Goal: Communication & Community: Answer question/provide support

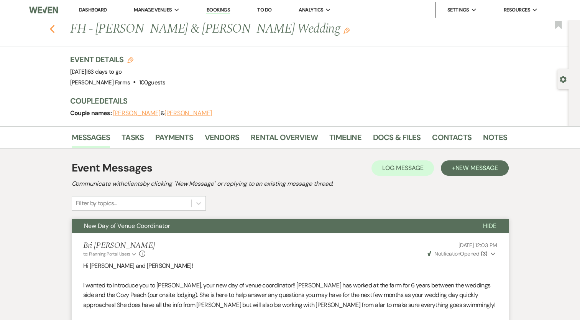
click at [55, 30] on icon "Previous" at bounding box center [52, 29] width 6 height 9
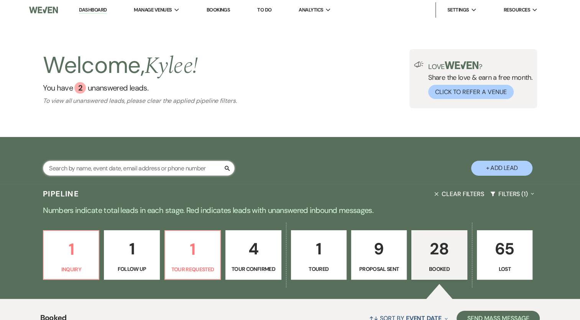
click at [109, 170] on input "text" at bounding box center [139, 168] width 192 height 15
type input "cel"
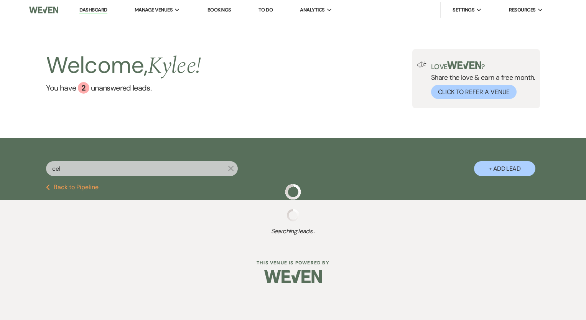
select select "4"
select select "8"
select select "5"
select select "8"
select select "5"
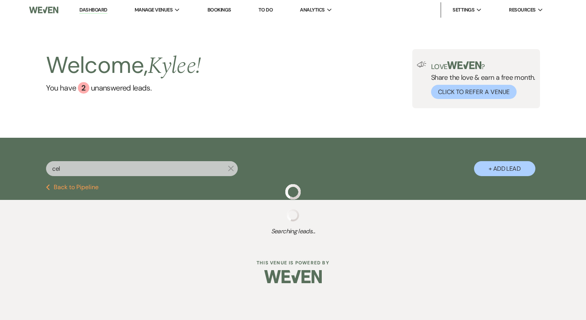
select select "8"
select select "5"
select select "8"
select select "5"
select select "8"
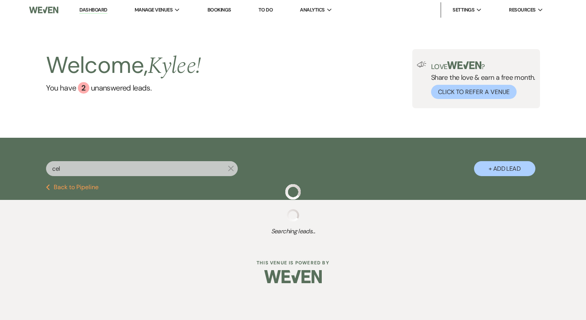
select select "4"
select select "8"
select select "6"
select select "8"
select select "5"
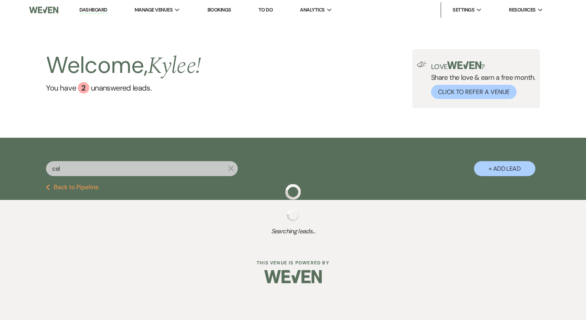
select select "8"
select select "5"
select select "8"
select select "4"
select select "8"
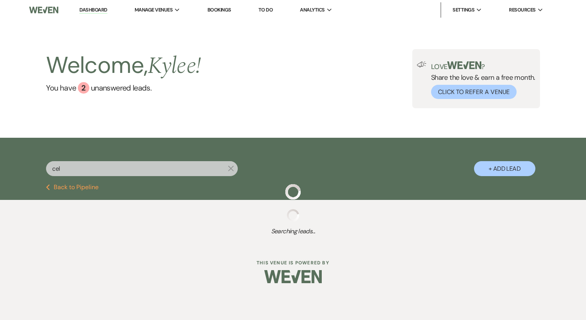
select select "5"
select select "8"
select select "5"
select select "8"
select select "5"
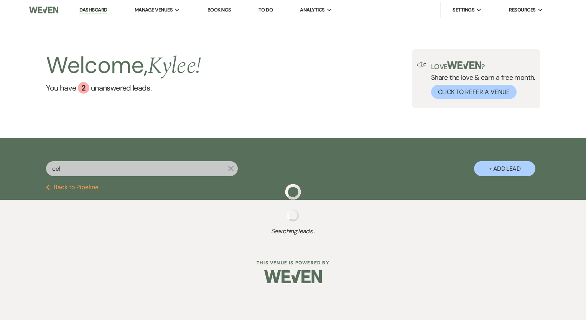
select select "8"
select select "1"
select select "8"
select select "1"
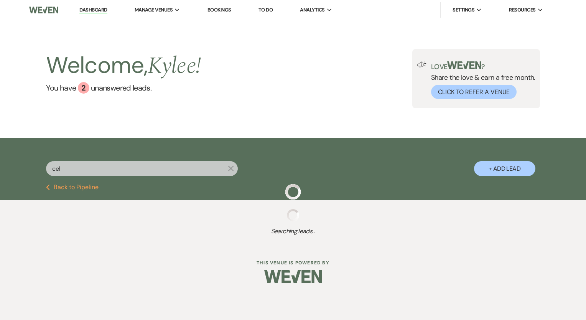
select select "8"
select select "4"
select select "8"
select select "1"
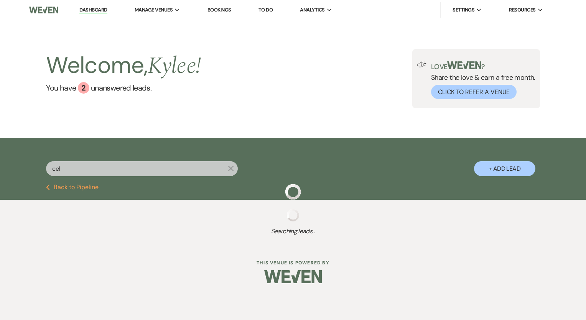
select select "8"
select select "1"
select select "8"
select select "1"
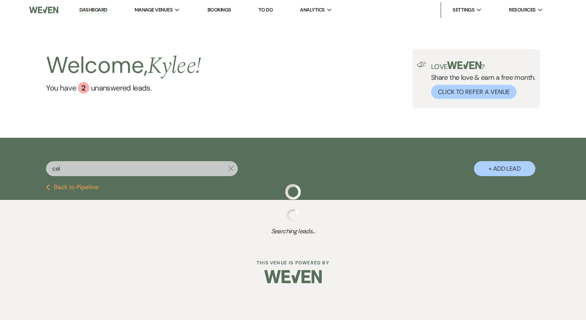
select select "8"
select select "1"
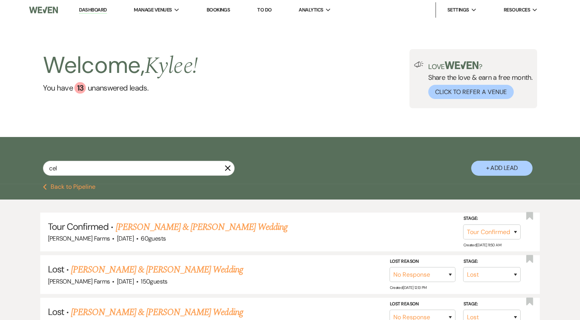
click at [165, 226] on link "[PERSON_NAME] & [PERSON_NAME] Wedding" at bounding box center [202, 227] width 172 height 14
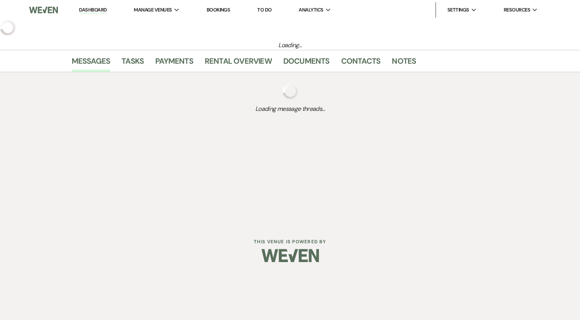
select select "4"
select select "5"
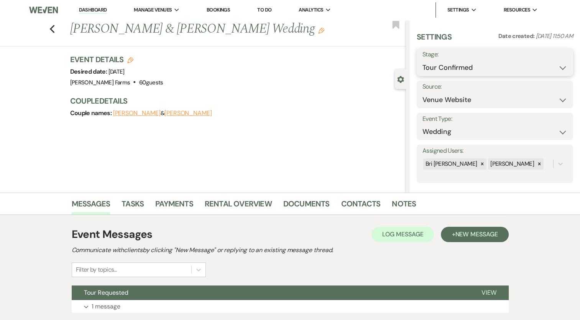
click at [480, 61] on select "Inquiry Follow Up Tour Requested Tour Confirmed Toured Proposal Sent Booked Lost" at bounding box center [495, 67] width 145 height 15
select select "5"
click at [423, 60] on select "Inquiry Follow Up Tour Requested Tour Confirmed Toured Proposal Sent Booked Lost" at bounding box center [495, 67] width 145 height 15
click at [547, 65] on button "Save" at bounding box center [557, 61] width 32 height 15
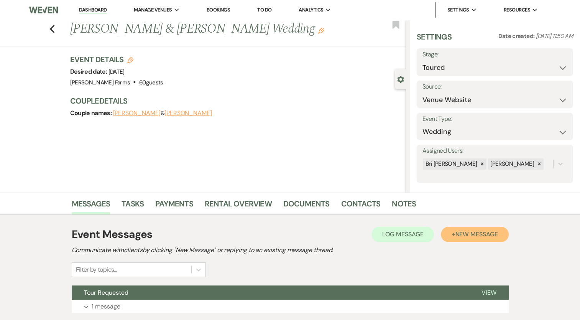
click at [476, 235] on span "New Message" at bounding box center [476, 234] width 43 height 8
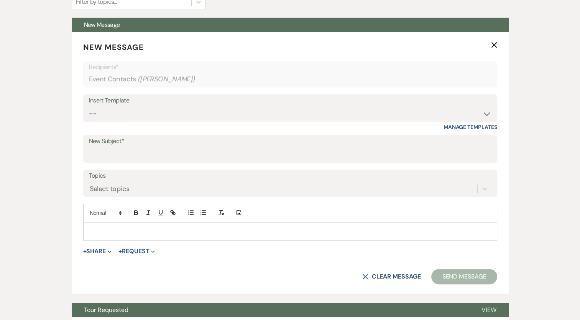
scroll to position [268, 0]
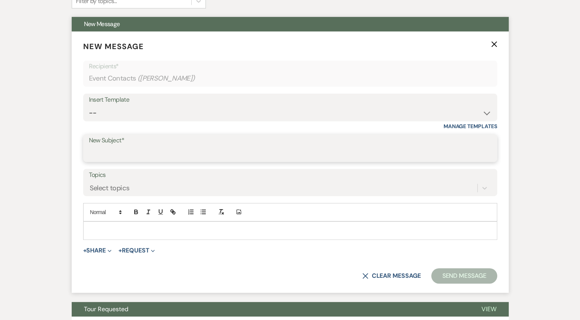
click at [133, 156] on input "New Subject*" at bounding box center [290, 153] width 403 height 15
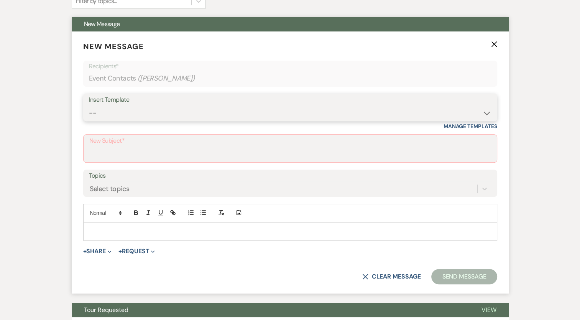
click at [144, 111] on select "-- Tour Request Response Follow Up Contract (Pre-Booked Leads) Weven Planning P…" at bounding box center [290, 112] width 403 height 15
select select "4589"
click at [89, 105] on select "-- Tour Request Response Follow Up Contract (Pre-Booked Leads) Weven Planning P…" at bounding box center [290, 112] width 403 height 15
type input "Quote and More Info from [PERSON_NAME] Farms"
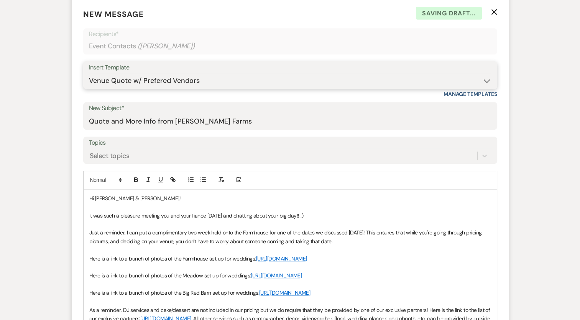
scroll to position [345, 0]
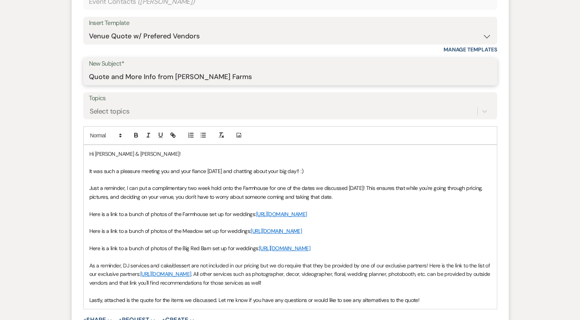
drag, startPoint x: 125, startPoint y: 76, endPoint x: 109, endPoint y: 75, distance: 15.4
click at [109, 75] on input "Quote and More Info from [PERSON_NAME] Farms" at bounding box center [290, 76] width 403 height 15
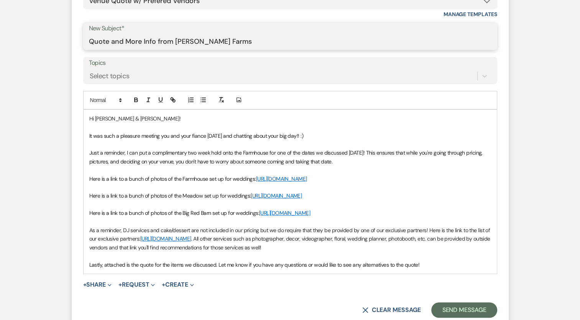
scroll to position [460, 0]
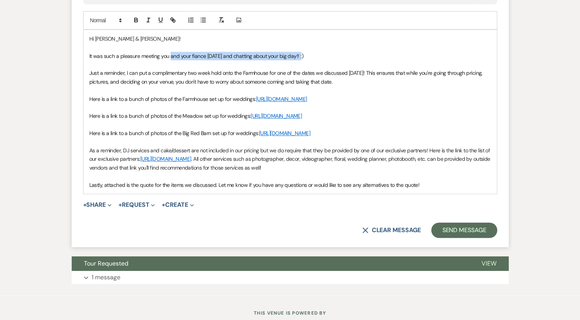
drag, startPoint x: 308, startPoint y: 53, endPoint x: 171, endPoint y: 55, distance: 137.3
click at [171, 55] on p "It was such a pleasure meeting you and your fiance today and chatting about you…" at bounding box center [290, 56] width 402 height 8
drag, startPoint x: 126, startPoint y: 73, endPoint x: 83, endPoint y: 74, distance: 43.0
click at [85, 74] on div "Hi Celestina & Jacob! It was such a pleasure meeting you two today! Congratulat…" at bounding box center [290, 112] width 413 height 164
drag, startPoint x: 231, startPoint y: 72, endPoint x: 206, endPoint y: 73, distance: 24.9
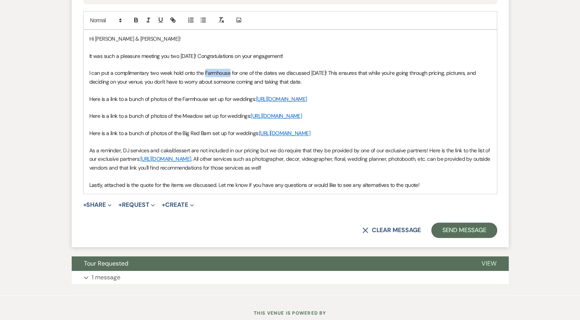
click at [206, 74] on span "I can put a complimentary two week hold onto the Farmhouse for one of the dates…" at bounding box center [283, 76] width 388 height 15
drag, startPoint x: 235, startPoint y: 72, endPoint x: 327, endPoint y: 70, distance: 92.5
click at [328, 70] on span "I can put a complimentary two week hold onto the Big Red Barn for one of the da…" at bounding box center [285, 76] width 392 height 15
click at [281, 82] on p "I can put a complimentary two week hold onto the Big Red Barn while you are con…" at bounding box center [290, 77] width 402 height 17
drag, startPoint x: 216, startPoint y: 131, endPoint x: 86, endPoint y: 98, distance: 134.6
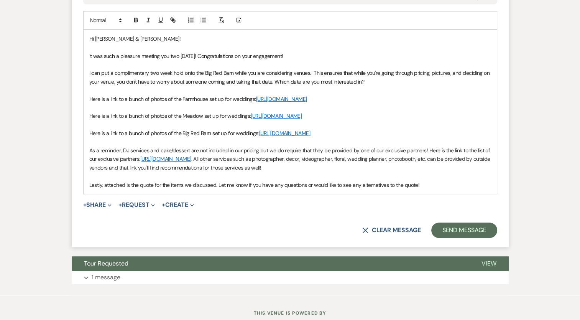
click at [86, 98] on div "Hi Celestina & Jacob! It was such a pleasure meeting you two today! Congratulat…" at bounding box center [290, 112] width 413 height 164
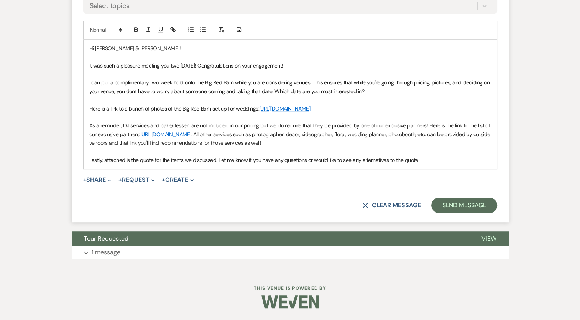
scroll to position [458, 0]
drag, startPoint x: 251, startPoint y: 105, endPoint x: 246, endPoint y: 110, distance: 7.1
click at [252, 105] on p "Here is a link to a bunch of photos of the Big Red Barn set up for weddings: ht…" at bounding box center [290, 108] width 402 height 8
click at [117, 124] on p "As a reminder, DJ services and cake/dessert are not included in our pricing but…" at bounding box center [290, 134] width 402 height 26
drag, startPoint x: 124, startPoint y: 125, endPoint x: 77, endPoint y: 126, distance: 46.8
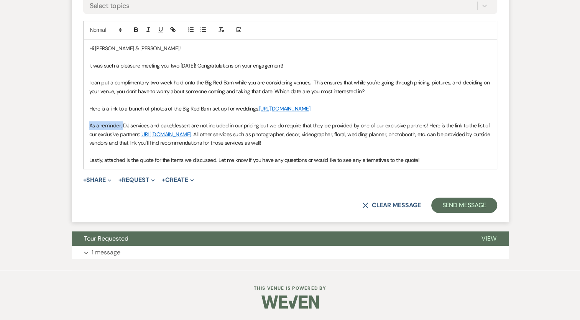
click at [77, 126] on form "New Message X Draft saved! Recipients* Event Contacts ( Celestina Madril ) Inse…" at bounding box center [290, 35] width 437 height 373
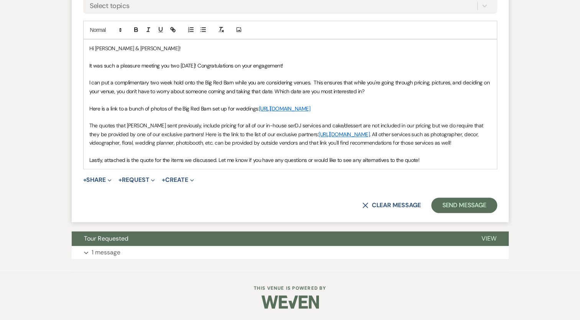
scroll to position [460, 0]
drag, startPoint x: 435, startPoint y: 122, endPoint x: 444, endPoint y: 124, distance: 9.0
click at [444, 124] on p "The quotes that Bri sent previously, include pricing for all of our in-house se…" at bounding box center [290, 134] width 402 height 26
click at [193, 132] on p "The quotes that Bri sent previously, include pricing for all of our in-house se…" at bounding box center [290, 134] width 402 height 26
click at [425, 132] on p "The quotes that Bri sent previously, include pricing for all of our in-house se…" at bounding box center [290, 134] width 402 height 26
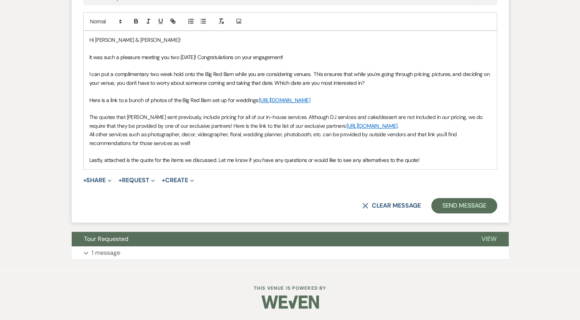
click at [209, 147] on p "All other services such as photographer, decor, videographer, floral, wedding p…" at bounding box center [290, 138] width 402 height 17
click at [268, 140] on p "All other services such as photographer, decor, videographer, floral, wedding p…" at bounding box center [290, 138] width 402 height 17
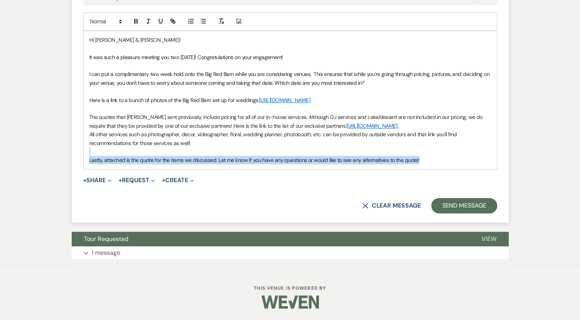
drag, startPoint x: 423, startPoint y: 160, endPoint x: 87, endPoint y: 152, distance: 335.7
click at [87, 152] on div "Hi Celestina & Jacob! It was such a pleasure meeting you two today! Congratulat…" at bounding box center [290, 100] width 413 height 138
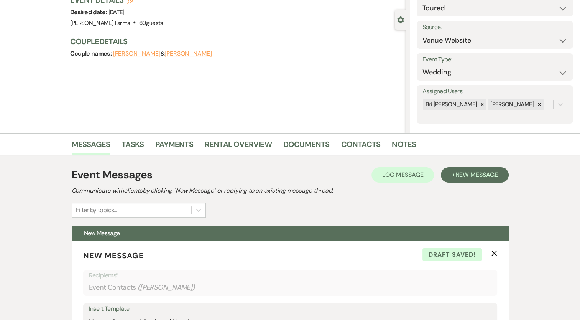
scroll to position [0, 0]
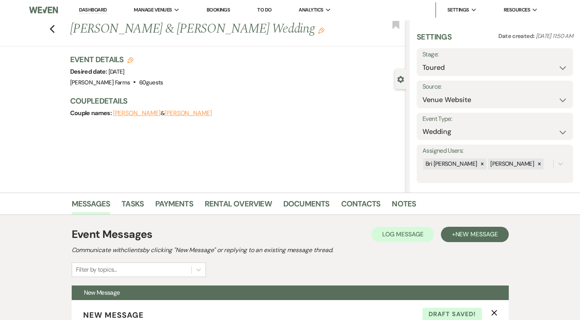
click at [131, 114] on button "[PERSON_NAME]" at bounding box center [137, 113] width 48 height 6
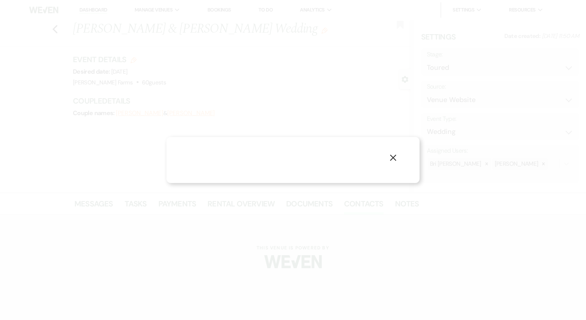
select select "1"
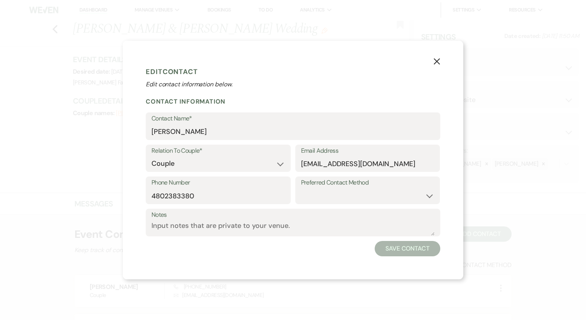
click at [436, 61] on use "button" at bounding box center [437, 61] width 6 height 6
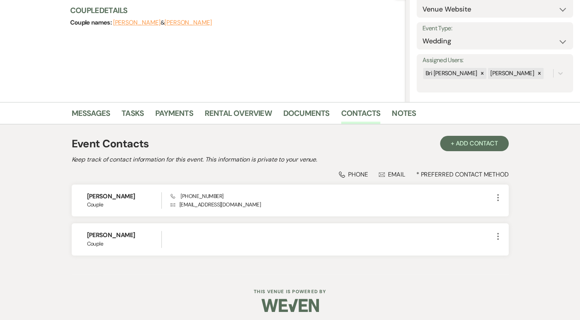
scroll to position [93, 0]
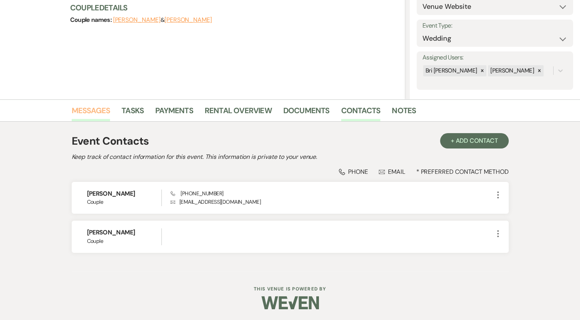
click at [105, 115] on link "Messages" at bounding box center [91, 112] width 39 height 17
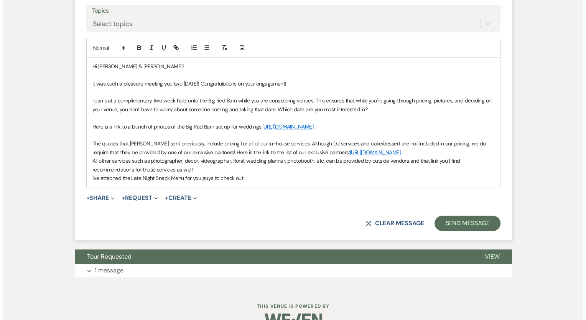
scroll to position [458, 0]
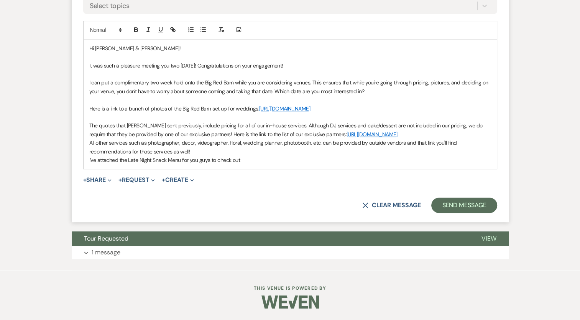
click at [249, 158] on p "I've attached the Late Night Snack Menu for you guys to check out" at bounding box center [290, 160] width 402 height 8
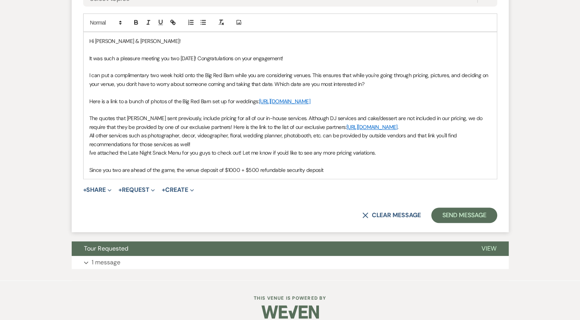
click at [132, 174] on p "Since you two are ahead of the game, the venue deposit of $1000 + $500 refundab…" at bounding box center [290, 170] width 402 height 8
click at [130, 174] on p "Since you two are ahead of the game, the venue deposit of $1000 + $500 refundab…" at bounding box center [290, 170] width 402 height 8
click at [169, 174] on p "Since you two are ahead of the game, the venue deposit of $1000 + $500 refundab…" at bounding box center [290, 170] width 402 height 8
click at [173, 174] on p "Since you two are ahead of the game, the venue deposit of $1000 + $500 refundab…" at bounding box center [290, 170] width 402 height 8
drag, startPoint x: 175, startPoint y: 176, endPoint x: 131, endPoint y: 180, distance: 43.9
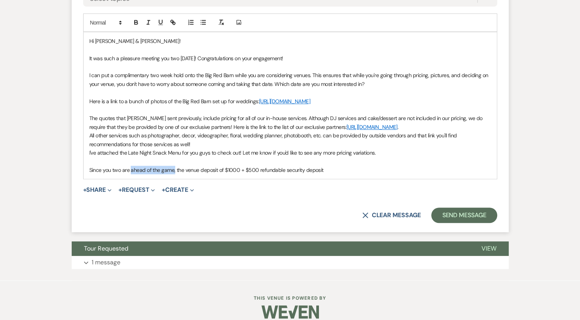
click at [131, 174] on p "Since you two are ahead of the game, the venue deposit of $1000 + $500 refundab…" at bounding box center [290, 170] width 402 height 8
click at [349, 174] on p "Since you two are already planning ahead, only the venue deposit of $1000 + $50…" at bounding box center [290, 170] width 402 height 8
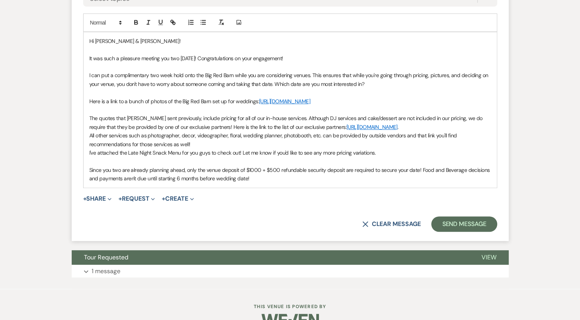
click at [255, 183] on p "Since you two are already planning ahead, only the venue deposit of $1000 + $50…" at bounding box center [290, 174] width 402 height 17
click at [99, 157] on p "I've attached the Late-Night Snack Menu for you guys to check out! Let me know …" at bounding box center [290, 152] width 402 height 8
click at [377, 148] on p "All other services such as photographer, decor, videographer, floral, wedding p…" at bounding box center [290, 139] width 402 height 17
click at [382, 156] on p "I've attached the Late-Night Snack Menu for you guys to check out! Let me know …" at bounding box center [290, 152] width 402 height 8
click at [90, 157] on p "I've attached the Late-Night Snack Menu for you guys to check out! Let me know …" at bounding box center [290, 152] width 402 height 8
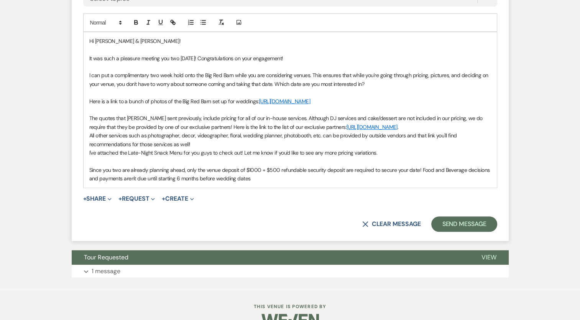
drag, startPoint x: 161, startPoint y: 160, endPoint x: 167, endPoint y: 160, distance: 5.8
click at [163, 157] on p "I've attached the Late-Night Snack Menu for you guys to check out! Let me know …" at bounding box center [290, 152] width 402 height 8
click at [175, 157] on p "I've attached the Late-Night Snack Menu for you guys to check out! Let me know …" at bounding box center [290, 152] width 402 height 8
click at [184, 157] on p "I've attached the Late-Night Snack Menu for you guys to check out! Let me know …" at bounding box center [290, 152] width 402 height 8
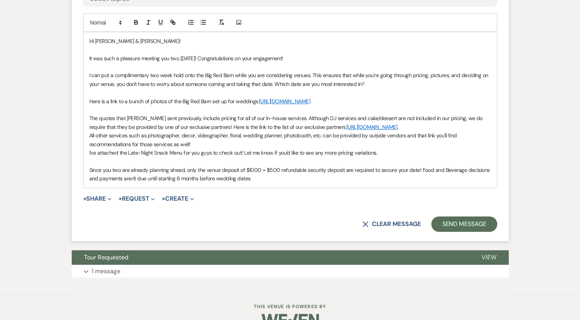
click at [183, 157] on p "I've attached the Late-Night Snack Menu for you guys to check out! Let me know …" at bounding box center [290, 152] width 402 height 8
click at [125, 165] on p at bounding box center [290, 161] width 402 height 8
click at [90, 157] on p "I've attached the Late-Night Snack Menu for you guys to check out! Let me know …" at bounding box center [290, 152] width 402 height 8
click at [93, 165] on p at bounding box center [290, 161] width 402 height 8
click at [100, 165] on p at bounding box center [290, 161] width 402 height 8
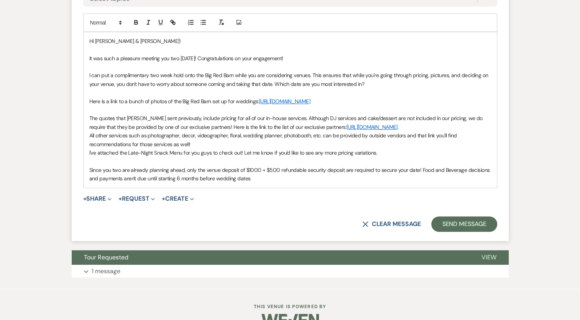
click at [266, 183] on p "Since you two are already planning ahead, only the venue deposit of $1000 + $50…" at bounding box center [290, 174] width 402 height 17
drag, startPoint x: 185, startPoint y: 178, endPoint x: 341, endPoint y: 179, distance: 155.7
click at [341, 180] on p "Since you two are already planning ahead, only the venue deposit of $1000 + $50…" at bounding box center [290, 174] width 402 height 17
click at [259, 188] on div "Hi Celestina & Jacob! It was such a pleasure meeting you two today! Congratulat…" at bounding box center [290, 109] width 413 height 155
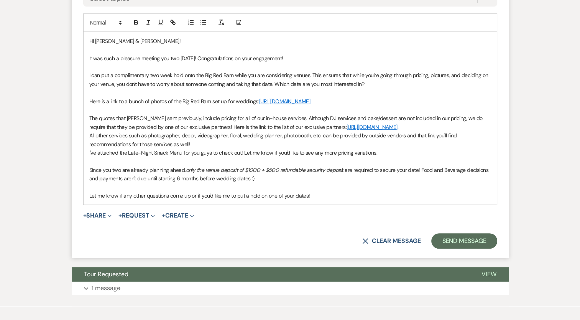
click at [313, 200] on p "Let me know if any other questions come up or if you'd like me to put a hold on…" at bounding box center [290, 195] width 402 height 8
drag, startPoint x: 317, startPoint y: 203, endPoint x: 324, endPoint y: 200, distance: 7.6
click at [324, 200] on p "Let me know if any other questions come up or if you'd like me to put a hold on…" at bounding box center [290, 195] width 402 height 8
click at [296, 200] on p "Let me know if any other questions come up or if you'd like me to put a hold on…" at bounding box center [290, 195] width 402 height 8
click at [333, 200] on p "Let me know if any other questions come up or if you'd like me to put a hold on…" at bounding box center [290, 195] width 402 height 8
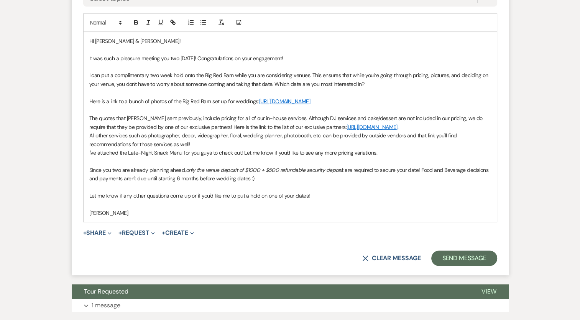
click at [135, 41] on p "Hi Celestina & Jacob!" at bounding box center [290, 41] width 402 height 8
click at [95, 236] on button "+ Share Expand" at bounding box center [97, 233] width 29 height 6
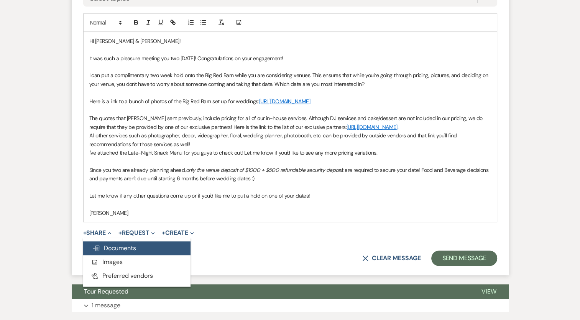
click at [113, 252] on span "Doc Upload Documents" at bounding box center [114, 248] width 44 height 8
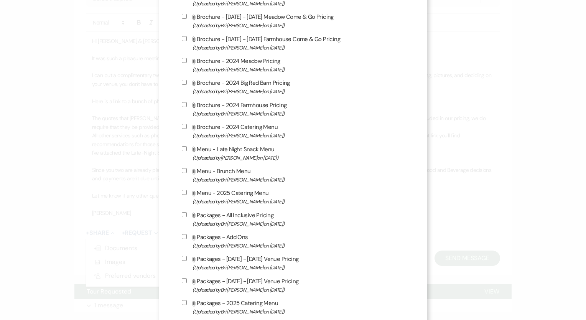
scroll to position [652, 0]
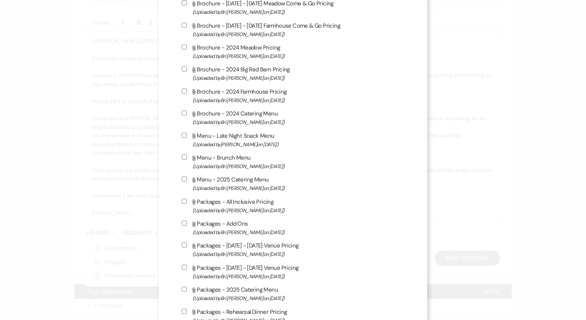
click at [182, 136] on label "Attach File Menu - Late Night Snack Menu (Uploaded by Mikayla Martinez on Dec 2…" at bounding box center [293, 140] width 222 height 18
click at [182, 136] on input "Attach File Menu - Late Night Snack Menu (Uploaded by Mikayla Martinez on Dec 2…" at bounding box center [184, 135] width 5 height 5
checkbox input "true"
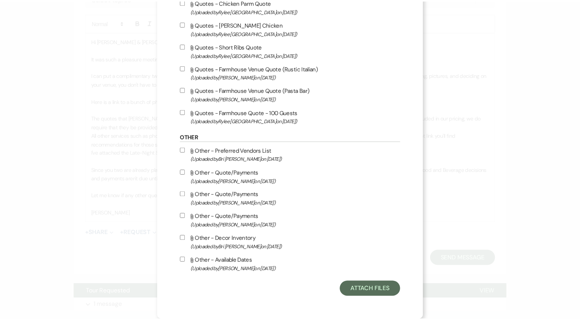
scroll to position [2343, 0]
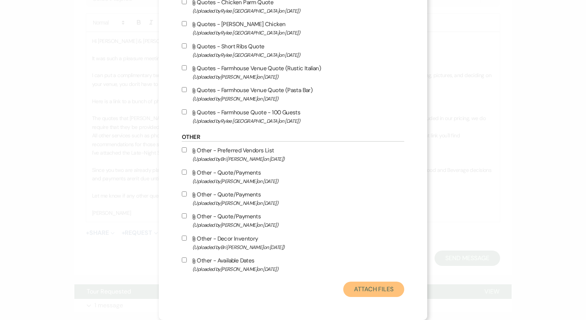
click at [365, 290] on button "Attach Files" at bounding box center [373, 289] width 61 height 15
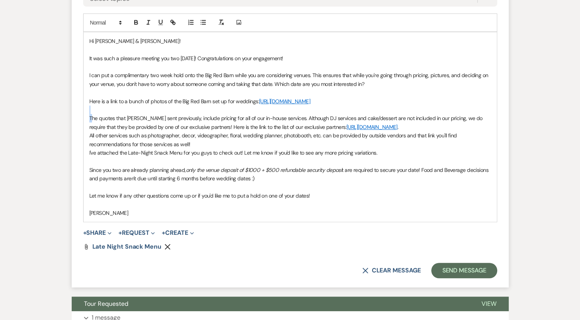
drag, startPoint x: 91, startPoint y: 125, endPoint x: 228, endPoint y: 118, distance: 137.5
click at [226, 116] on div "Hi Celestina & Jake! It was such a pleasure meeting you two today! Congratulati…" at bounding box center [290, 126] width 413 height 189
click at [268, 127] on p "The quotes that Bri sent previously, include pricing for all of our in-house se…" at bounding box center [290, 122] width 402 height 17
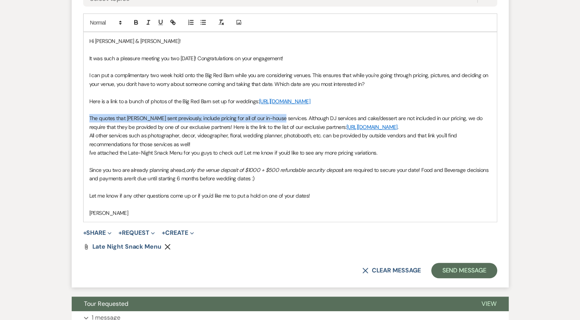
drag, startPoint x: 274, startPoint y: 125, endPoint x: 84, endPoint y: 124, distance: 189.9
click at [84, 124] on div "Hi Celestina & Jake! It was such a pleasure meeting you two today! Congratulati…" at bounding box center [290, 126] width 413 height 189
click at [146, 21] on icon "button" at bounding box center [148, 22] width 7 height 7
click at [147, 22] on icon "button" at bounding box center [148, 22] width 7 height 7
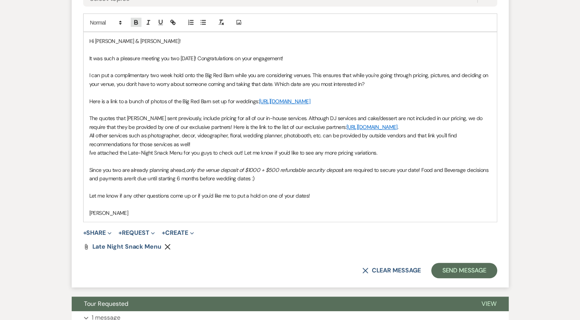
click at [136, 20] on icon "button" at bounding box center [136, 22] width 7 height 7
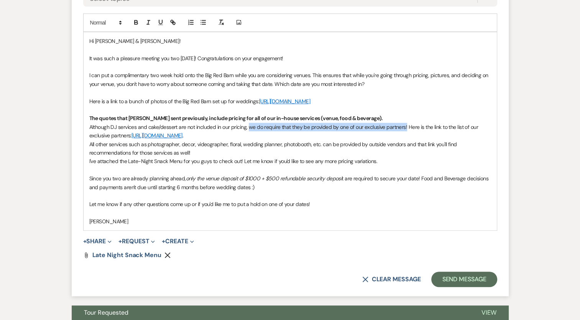
drag, startPoint x: 249, startPoint y: 134, endPoint x: 405, endPoint y: 133, distance: 156.1
click at [405, 133] on p "Although DJ services and cake/dessert are not included in our pricing, we do re…" at bounding box center [290, 131] width 402 height 17
click at [147, 26] on div at bounding box center [154, 23] width 49 height 12
drag, startPoint x: 407, startPoint y: 135, endPoint x: 250, endPoint y: 138, distance: 156.1
click at [250, 138] on p "Although DJ services and cake/dessert are not included in our pricing, we do re…" at bounding box center [290, 131] width 402 height 17
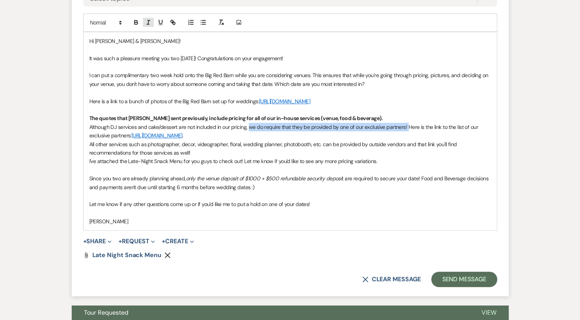
click at [147, 20] on icon "button" at bounding box center [148, 22] width 7 height 7
click at [406, 157] on p "All other services such as photographer, decor, videographer, floral, wedding p…" at bounding box center [290, 148] width 402 height 17
drag, startPoint x: 409, startPoint y: 133, endPoint x: 454, endPoint y: 125, distance: 46.0
click at [410, 133] on p "Although DJ services and cake/dessert are not included in our pricing, we do re…" at bounding box center [290, 131] width 402 height 17
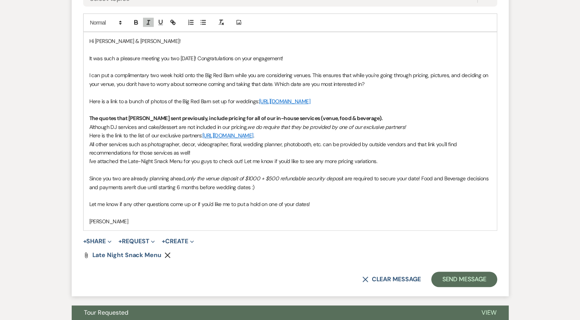
click at [91, 152] on p "All other services such as photographer, decor, videographer, floral, wedding p…" at bounding box center [290, 148] width 402 height 17
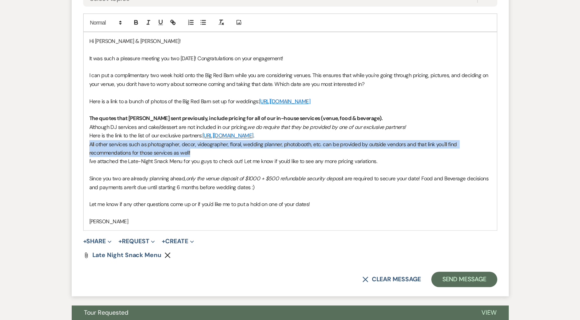
drag, startPoint x: 191, startPoint y: 161, endPoint x: 83, endPoint y: 153, distance: 107.7
click at [84, 153] on div "Hi Celestina & Jake! It was such a pleasure meeting you two today! Congratulati…" at bounding box center [290, 131] width 413 height 198
click at [200, 22] on icon "button" at bounding box center [203, 22] width 7 height 7
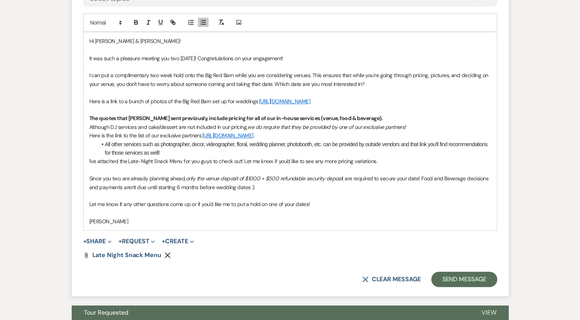
click at [192, 157] on li "All other services such as photographer, decor, videographer, floral, wedding p…" at bounding box center [294, 148] width 394 height 17
click at [104, 151] on li "All other services such as photographer, decor, videographer, floral, wedding p…" at bounding box center [294, 148] width 394 height 17
click at [183, 157] on li "(All other services such as photographer, decor, videographer, floral, wedding …" at bounding box center [294, 148] width 394 height 17
click at [89, 165] on p "I've attached the Late-Night Snack Menu for you guys to check out! Let me know …" at bounding box center [290, 161] width 402 height 8
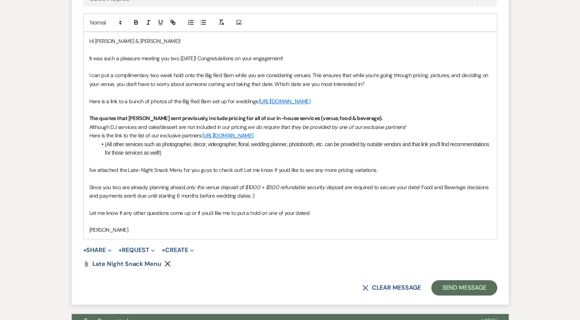
click at [100, 183] on p at bounding box center [290, 178] width 402 height 8
click at [349, 194] on p "Since you two are already planning ahead, only the venue deposit of $1000 + $50…" at bounding box center [290, 191] width 402 height 17
click at [119, 200] on p "Since you two are already planning ahead, only the venue deposit of $1000 + $50…" at bounding box center [290, 191] width 402 height 17
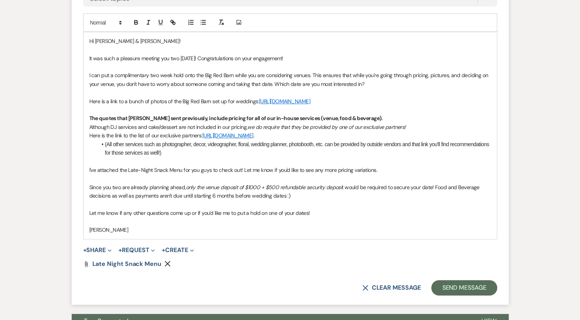
click at [302, 200] on p "Since you two are already planning ahead, only the venue deposit of $1000 + $50…" at bounding box center [290, 191] width 402 height 17
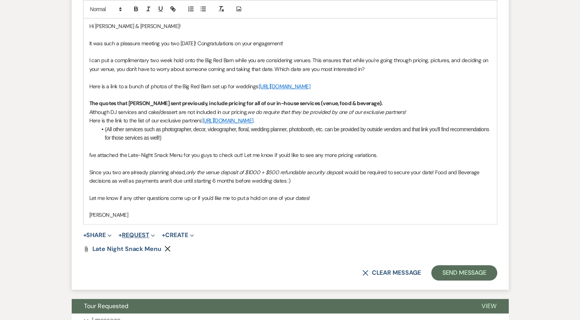
scroll to position [496, 0]
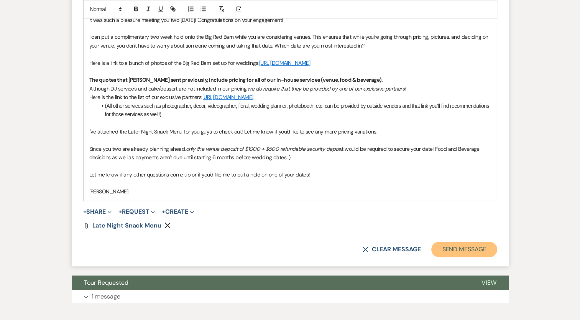
click at [460, 255] on button "Send Message" at bounding box center [465, 249] width 66 height 15
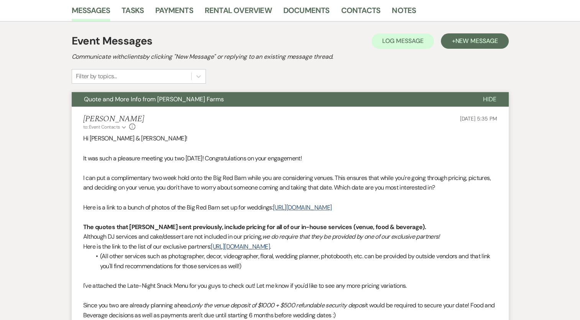
scroll to position [156, 0]
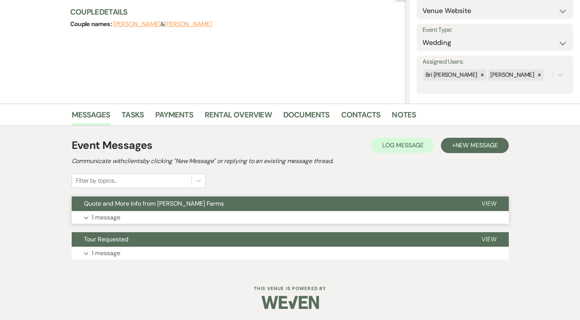
click at [98, 217] on p "1 message" at bounding box center [106, 217] width 29 height 10
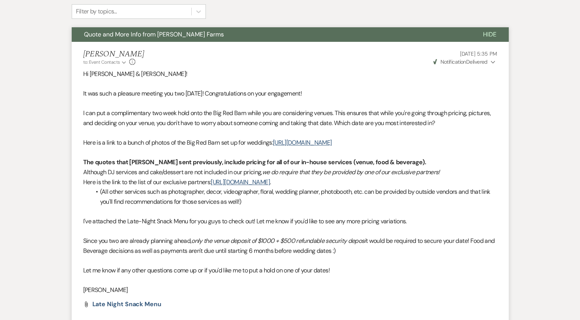
scroll to position [156, 0]
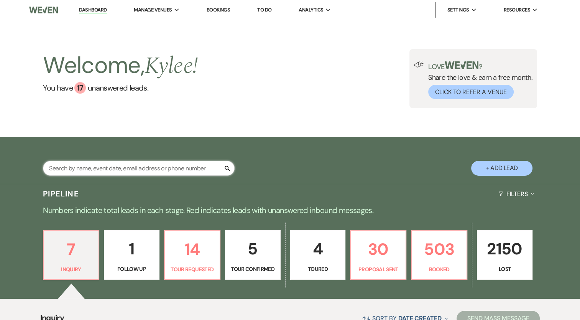
click at [148, 166] on input "text" at bounding box center [139, 168] width 192 height 15
type input "cel"
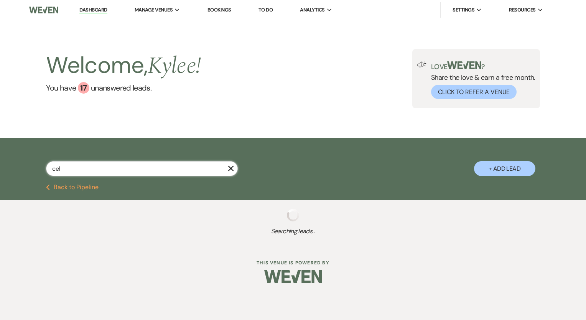
select select "5"
select select "8"
select select "5"
select select "8"
select select "5"
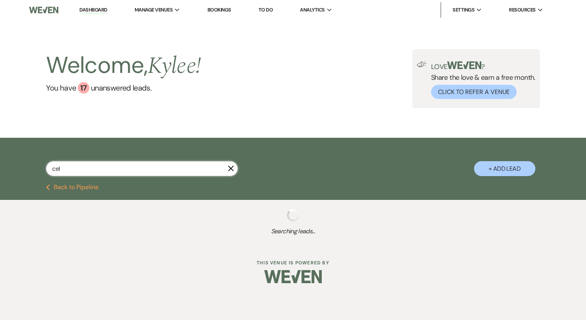
select select "8"
select select "5"
select select "8"
select select "5"
select select "8"
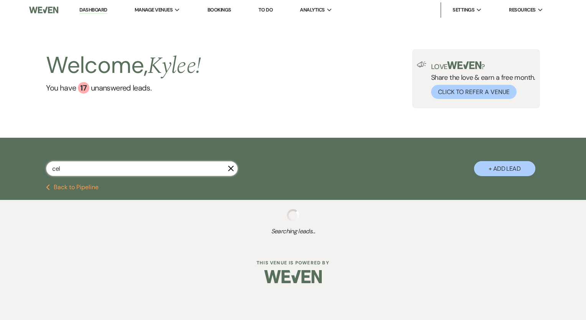
select select "4"
select select "8"
select select "6"
select select "8"
select select "5"
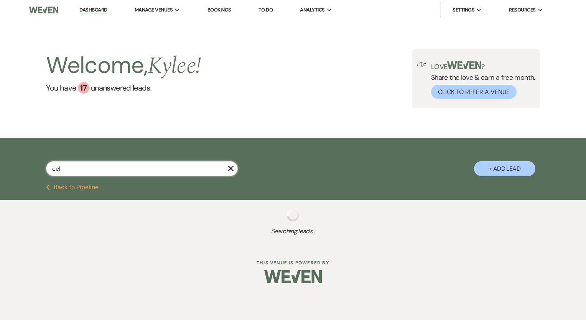
select select "8"
select select "5"
select select "8"
select select "4"
select select "8"
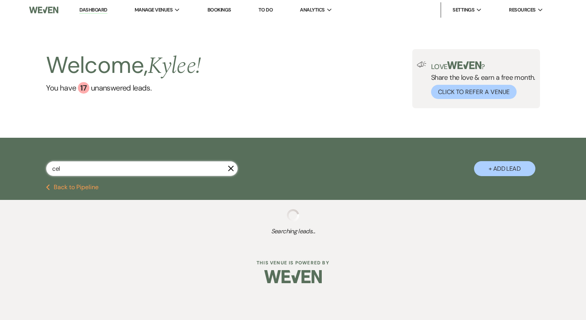
select select "5"
select select "8"
select select "5"
select select "8"
select select "5"
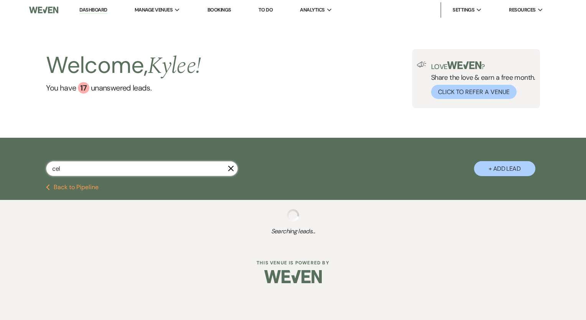
select select "8"
select select "1"
select select "8"
select select "1"
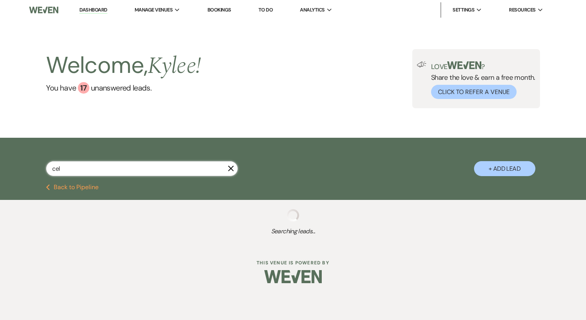
select select "8"
select select "4"
select select "8"
select select "1"
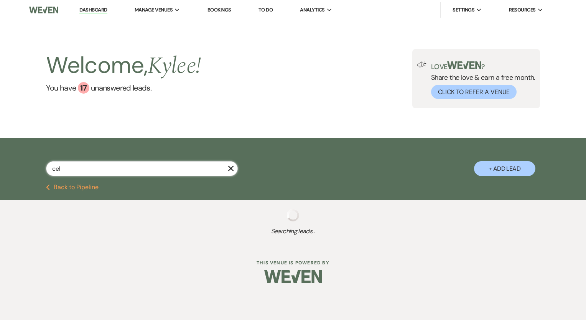
select select "8"
select select "1"
select select "8"
select select "1"
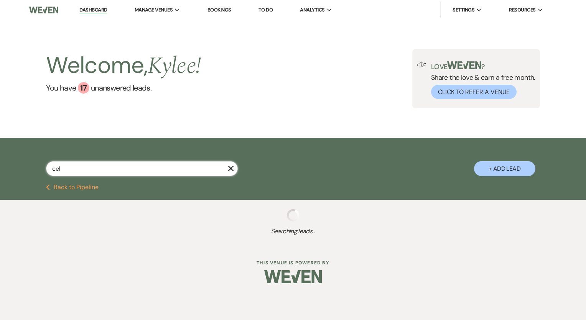
select select "8"
select select "1"
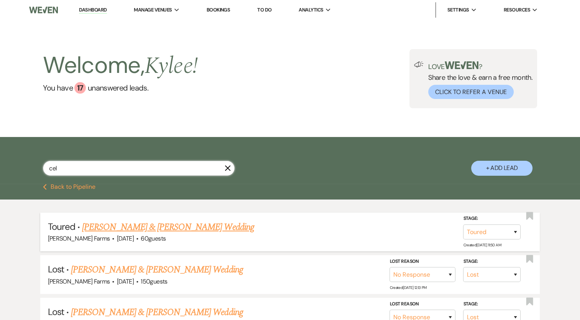
type input "cel"
click at [171, 230] on link "[PERSON_NAME] & [PERSON_NAME] Wedding" at bounding box center [168, 227] width 172 height 14
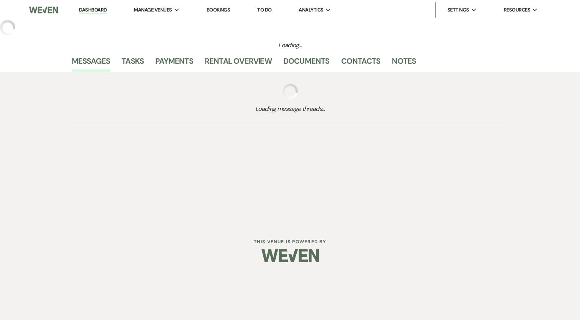
select select "5"
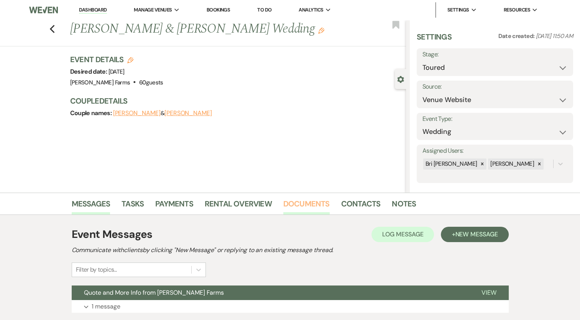
click at [317, 208] on link "Documents" at bounding box center [306, 206] width 46 height 17
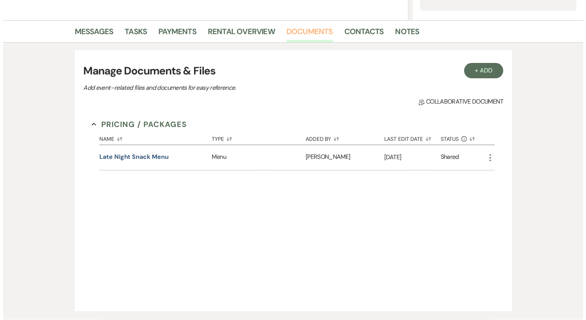
scroll to position [192, 0]
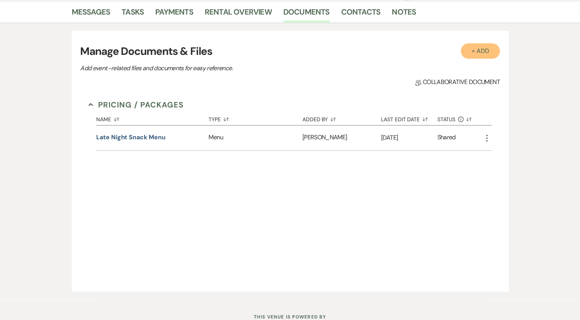
click at [480, 48] on button "+ Add" at bounding box center [480, 50] width 39 height 15
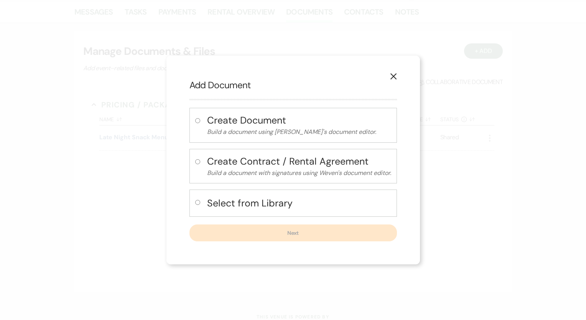
click at [270, 203] on h4 "Select from Library" at bounding box center [299, 202] width 184 height 13
radio input "true"
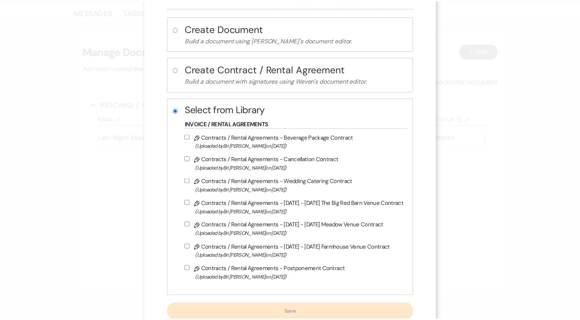
scroll to position [0, 0]
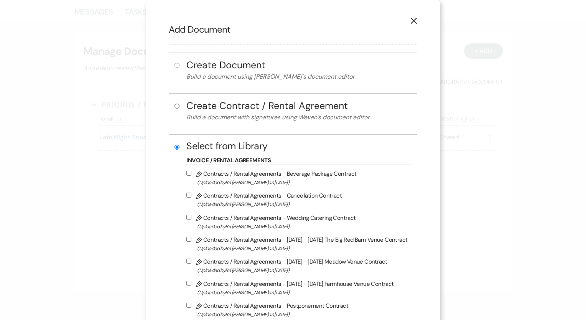
click at [410, 19] on use "button" at bounding box center [413, 21] width 6 height 6
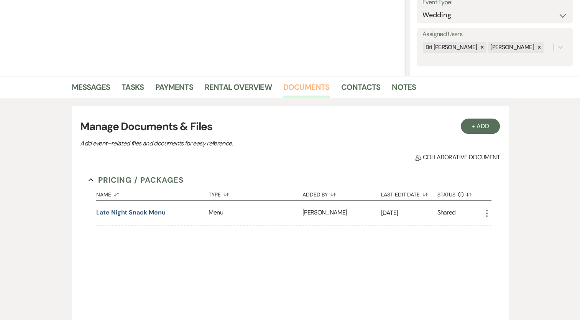
scroll to position [115, 0]
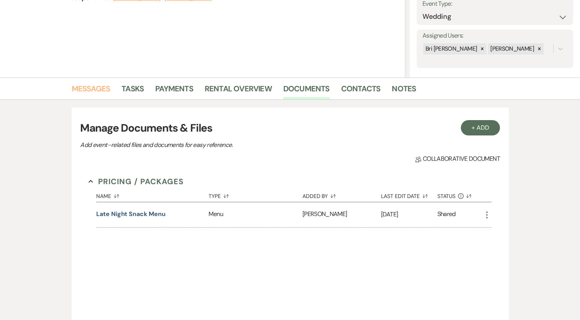
click at [98, 86] on link "Messages" at bounding box center [91, 90] width 39 height 17
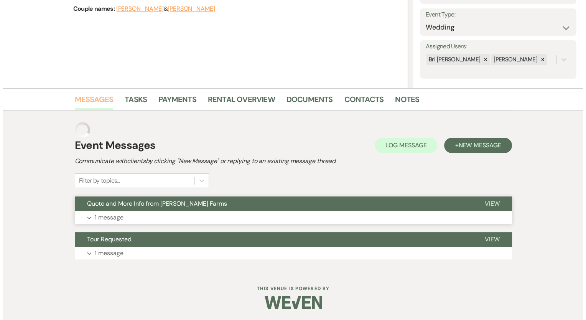
scroll to position [89, 0]
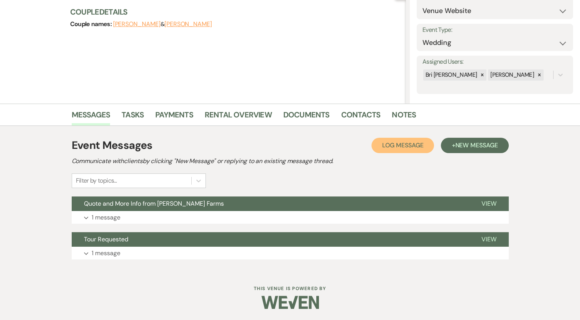
click at [391, 147] on span "Log Message" at bounding box center [402, 145] width 41 height 8
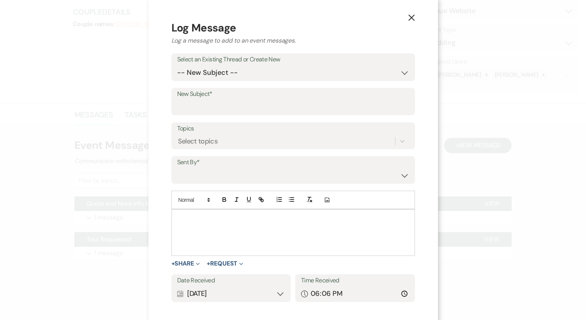
scroll to position [0, 0]
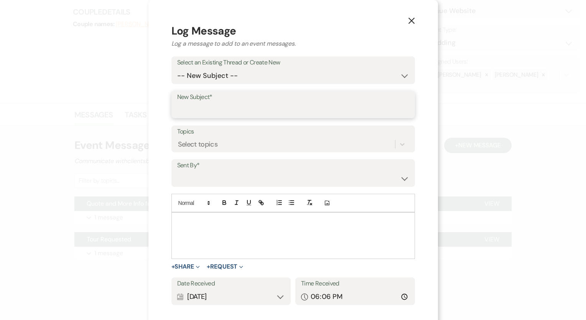
click at [229, 107] on input "New Subject*" at bounding box center [293, 109] width 232 height 15
type input "Quotes"
click at [218, 146] on div "Select topics" at bounding box center [198, 144] width 40 height 10
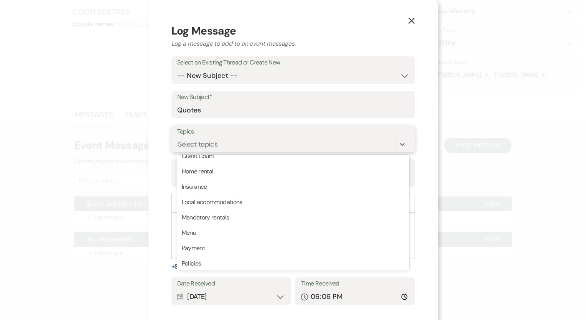
scroll to position [195, 0]
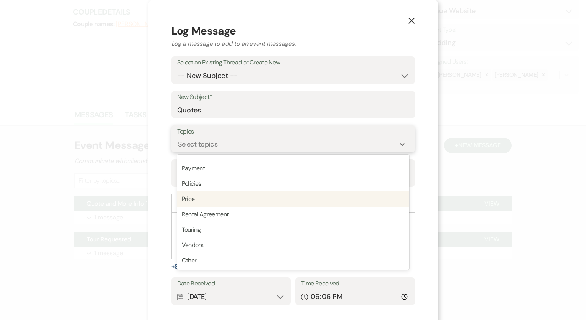
click at [219, 198] on div "Price" at bounding box center [293, 198] width 232 height 15
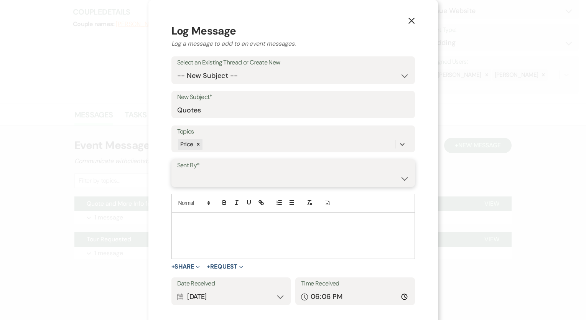
click at [237, 173] on select "[PERSON_NAME] ([EMAIL_ADDRESS][DOMAIN_NAME]) [PERSON_NAME] ([EMAIL_ADDRESS][DOM…" at bounding box center [293, 178] width 232 height 15
select select "user-67920"
click at [192, 171] on select "[PERSON_NAME] ([EMAIL_ADDRESS][DOMAIN_NAME]) [PERSON_NAME] ([EMAIL_ADDRESS][DOM…" at bounding box center [293, 178] width 232 height 15
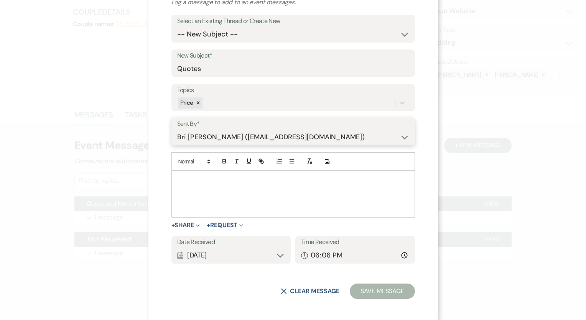
scroll to position [43, 0]
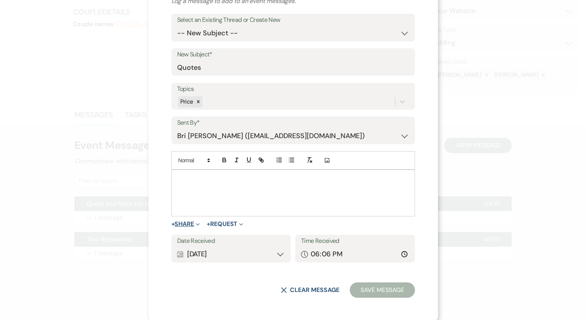
click at [200, 223] on span "Expand" at bounding box center [197, 224] width 6 height 8
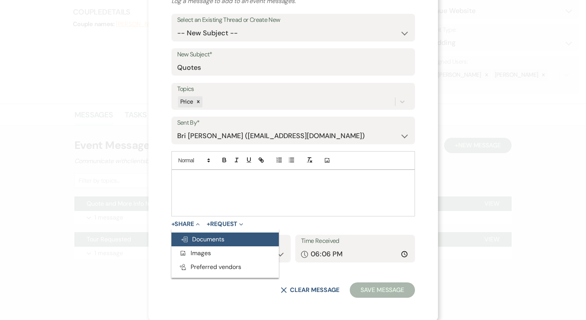
click at [215, 239] on span "Doc Upload Documents" at bounding box center [203, 239] width 44 height 8
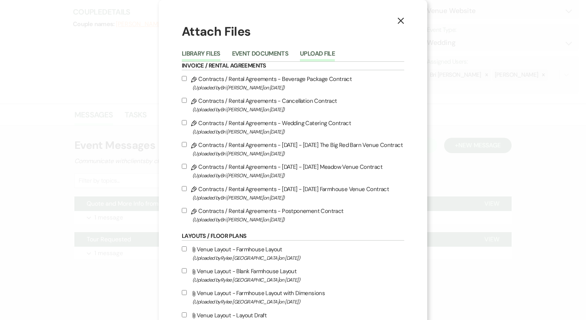
click at [310, 51] on button "Upload File" at bounding box center [317, 56] width 35 height 11
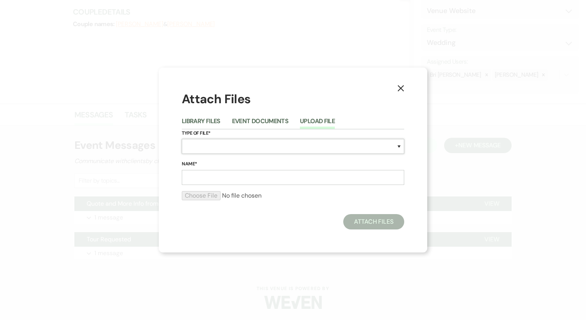
click at [198, 147] on select "Special Event Insurance Vendor Certificate of Insurance Contracts / Rental Agre…" at bounding box center [293, 146] width 222 height 15
select select "8"
click at [182, 139] on select "Special Event Insurance Vendor Certificate of Insurance Contracts / Rental Agre…" at bounding box center [293, 146] width 222 height 15
click at [204, 176] on input "Name*" at bounding box center [293, 177] width 222 height 15
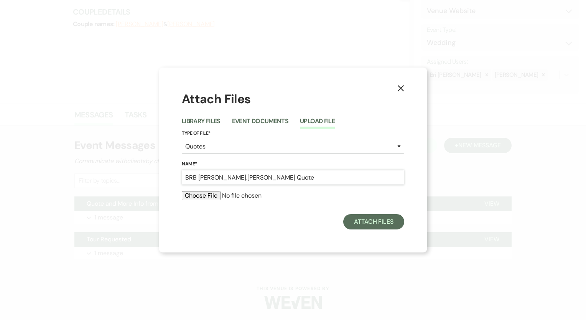
type input "BRB [PERSON_NAME].[PERSON_NAME] Quote"
click at [204, 196] on input "file" at bounding box center [293, 195] width 222 height 9
type input "C:\fakepath\[PERSON_NAME].[PERSON_NAME] Wedding Quote.pdf"
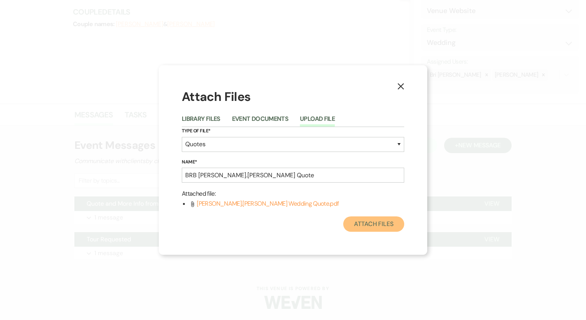
click at [374, 225] on button "Attach Files" at bounding box center [373, 223] width 61 height 15
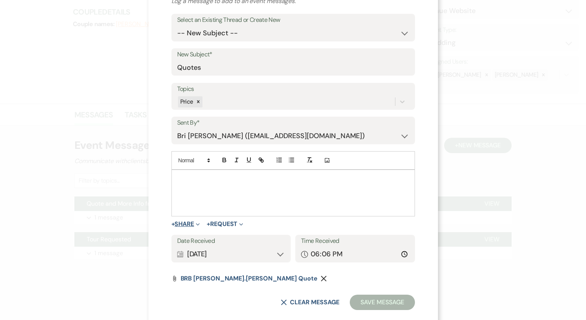
click at [200, 226] on button "+ Share Expand" at bounding box center [185, 224] width 29 height 6
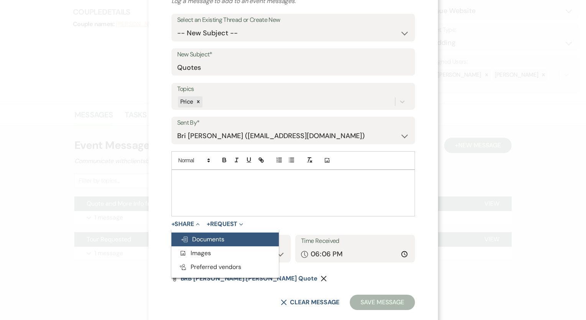
click at [224, 241] on span "Doc Upload Documents" at bounding box center [203, 239] width 44 height 8
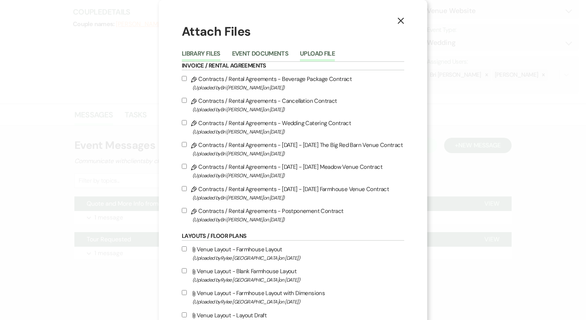
click at [304, 52] on button "Upload File" at bounding box center [317, 56] width 35 height 11
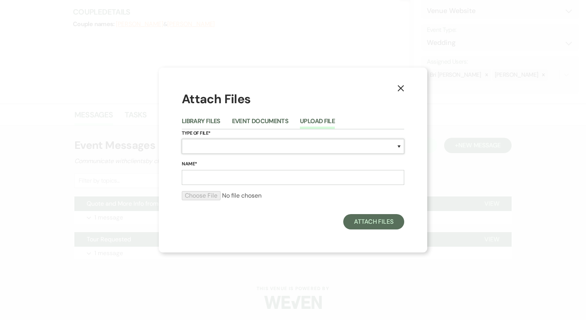
click at [215, 144] on select "Special Event Insurance Vendor Certificate of Insurance Contracts / Rental Agre…" at bounding box center [293, 146] width 222 height 15
select select "8"
click at [182, 139] on select "Special Event Insurance Vendor Certificate of Insurance Contracts / Rental Agre…" at bounding box center [293, 146] width 222 height 15
click at [215, 172] on input "Name*" at bounding box center [293, 177] width 222 height 15
type input "BRB Microwedding [PERSON_NAME].[PERSON_NAME]"
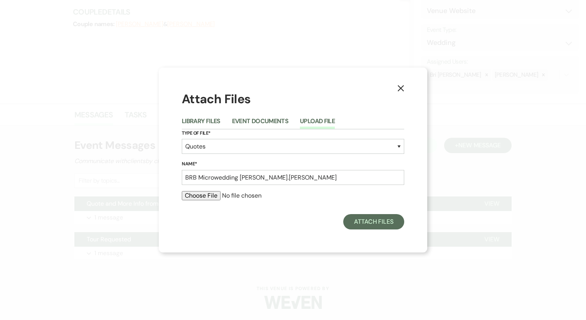
click at [207, 196] on input "file" at bounding box center [293, 195] width 222 height 9
type input "C:\fakepath\MICROWEDDING QUOTE - [PERSON_NAME] Wedding.docx.pdf"
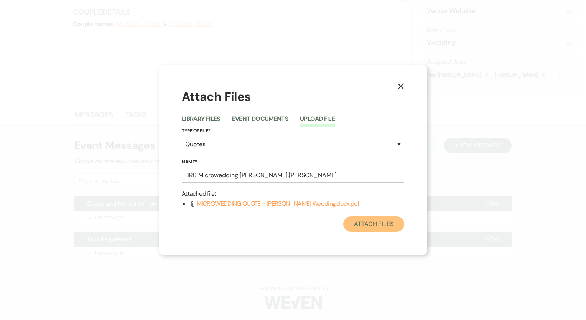
click at [377, 229] on button "Attach Files" at bounding box center [373, 223] width 61 height 15
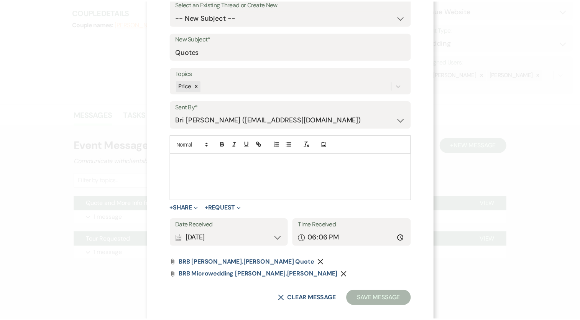
scroll to position [67, 0]
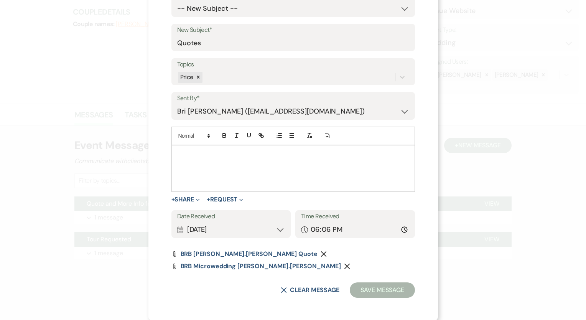
click at [259, 163] on div at bounding box center [293, 168] width 243 height 46
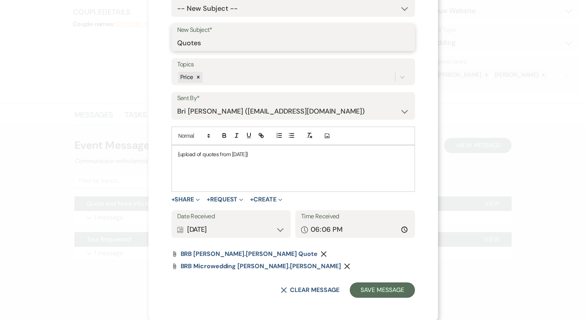
click at [226, 45] on input "Quotes" at bounding box center [293, 42] width 232 height 15
click at [359, 231] on input "18:06" at bounding box center [355, 229] width 108 height 15
type input "15:00"
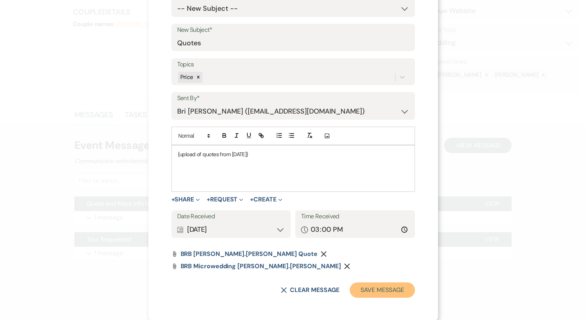
click at [362, 292] on button "Save Message" at bounding box center [382, 289] width 65 height 15
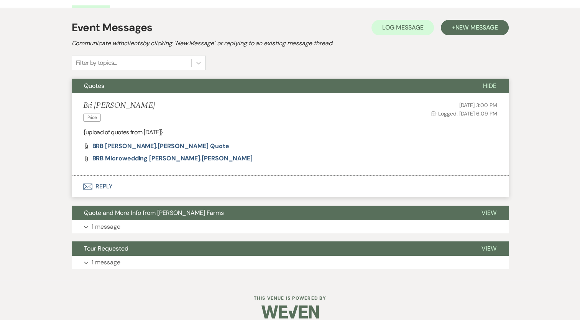
scroll to position [216, 0]
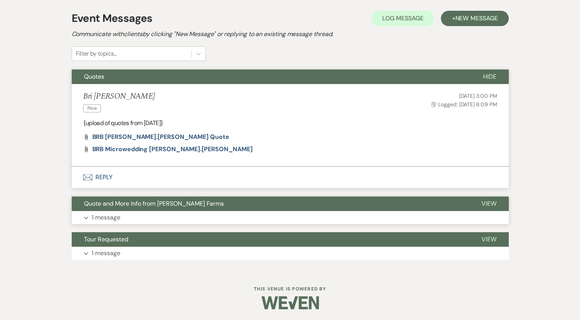
click at [107, 222] on button "Expand 1 message" at bounding box center [290, 217] width 437 height 13
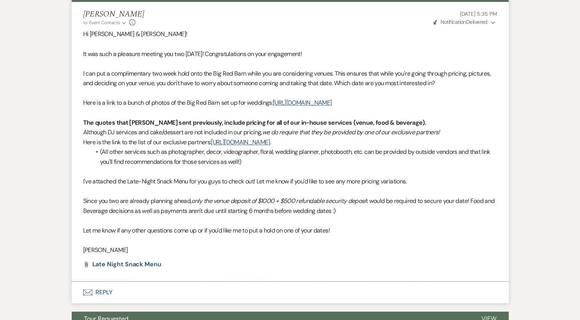
scroll to position [437, 0]
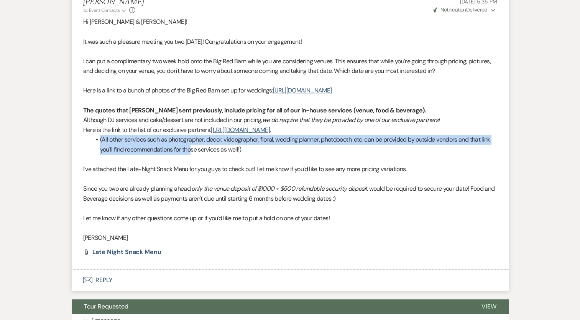
drag, startPoint x: 99, startPoint y: 150, endPoint x: 191, endPoint y: 162, distance: 92.9
click at [191, 154] on li "(All other services such as photographer, decor, videographer, floral, wedding …" at bounding box center [294, 145] width 407 height 20
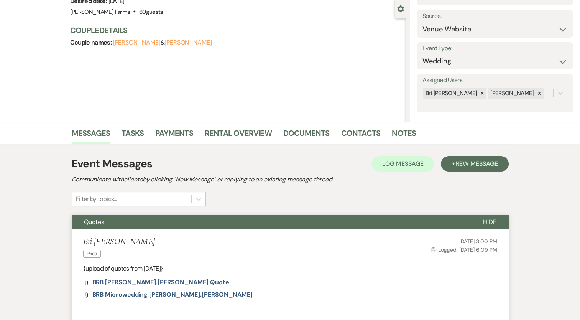
scroll to position [0, 0]
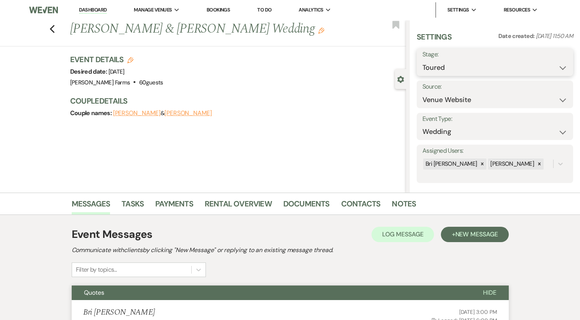
click at [500, 66] on select "Inquiry Follow Up Tour Requested Tour Confirmed Toured Proposal Sent Booked Lost" at bounding box center [495, 67] width 145 height 15
click at [478, 70] on select "Inquiry Follow Up Tour Requested Tour Confirmed Toured Proposal Sent Booked Lost" at bounding box center [495, 67] width 145 height 15
select select "6"
click at [423, 60] on select "Inquiry Follow Up Tour Requested Tour Confirmed Toured Proposal Sent Booked Lost" at bounding box center [495, 67] width 145 height 15
click at [552, 65] on button "Save" at bounding box center [557, 61] width 32 height 15
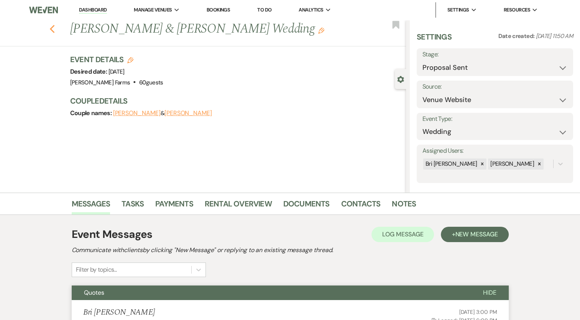
click at [55, 33] on icon "Previous" at bounding box center [52, 29] width 6 height 9
select select "6"
select select "8"
select select "5"
select select "8"
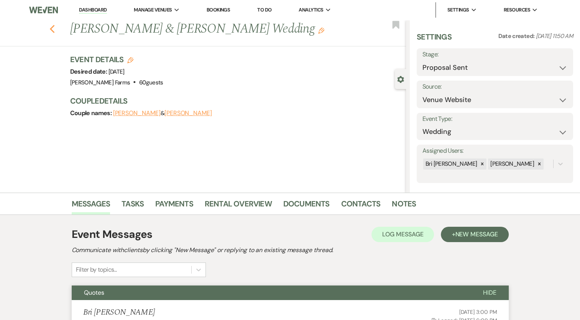
select select "5"
select select "8"
select select "5"
select select "8"
select select "5"
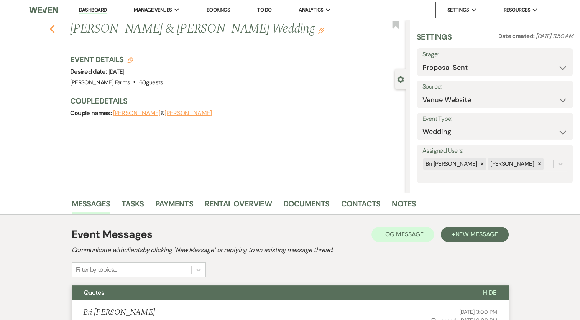
select select "8"
select select "4"
select select "8"
select select "6"
select select "8"
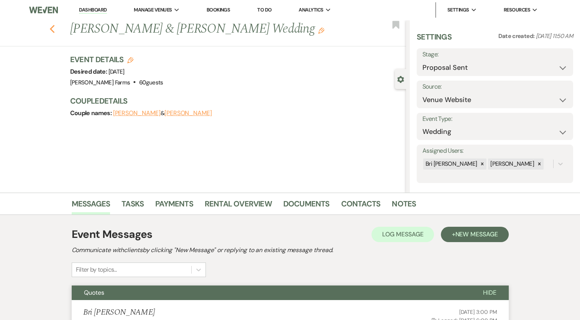
select select "5"
select select "8"
select select "5"
select select "8"
select select "4"
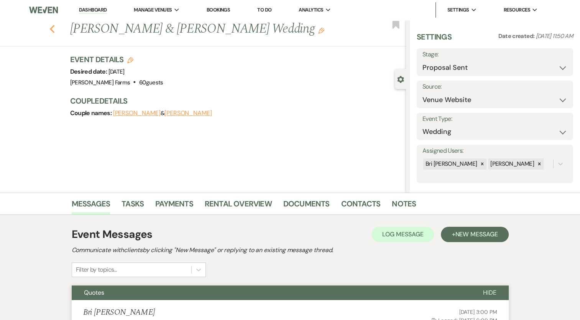
select select "8"
select select "5"
select select "8"
select select "5"
select select "8"
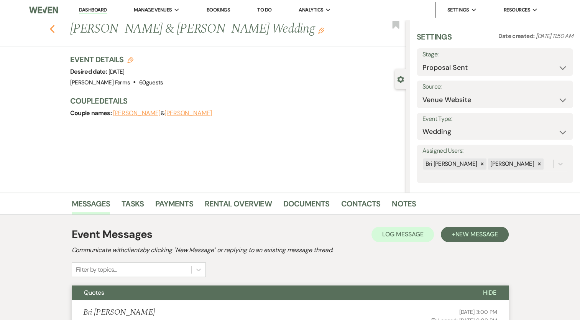
select select "5"
select select "8"
select select "1"
select select "8"
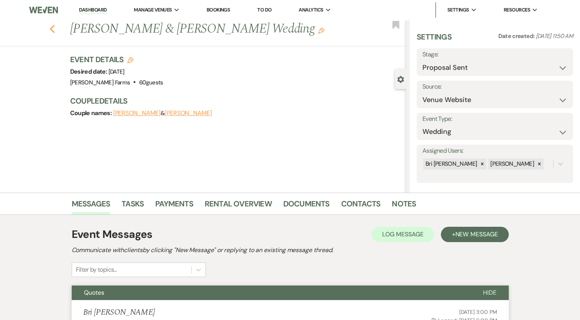
select select "1"
select select "8"
select select "4"
select select "8"
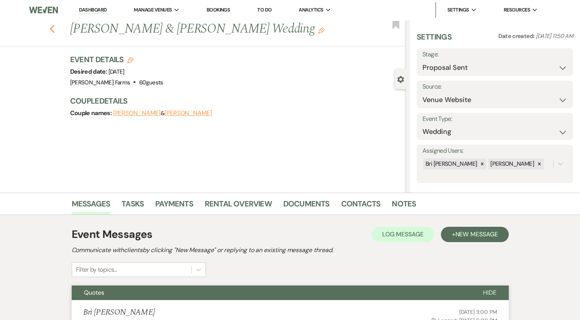
select select "1"
select select "8"
select select "1"
select select "8"
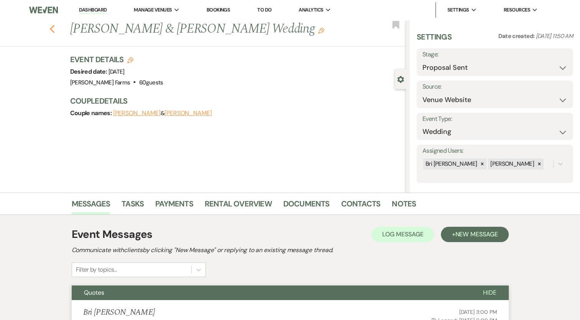
select select "1"
select select "8"
select select "1"
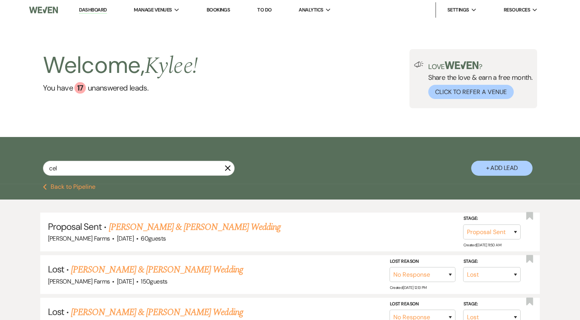
click at [71, 178] on div "cel X" at bounding box center [139, 171] width 192 height 21
click at [72, 185] on button "Previous Back to Pipeline" at bounding box center [69, 187] width 53 height 6
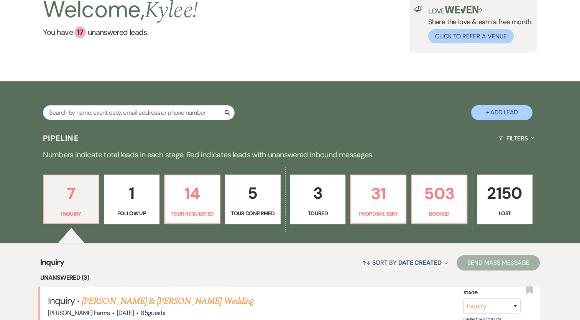
scroll to position [115, 0]
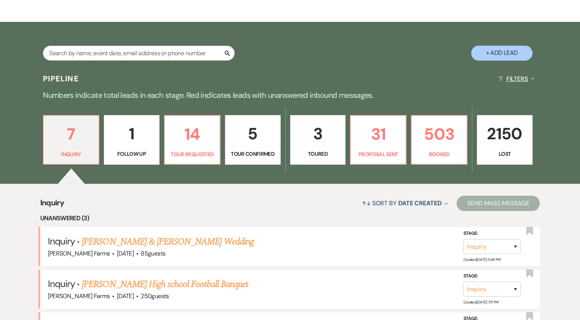
click at [525, 79] on button "Filters Expand" at bounding box center [517, 79] width 42 height 20
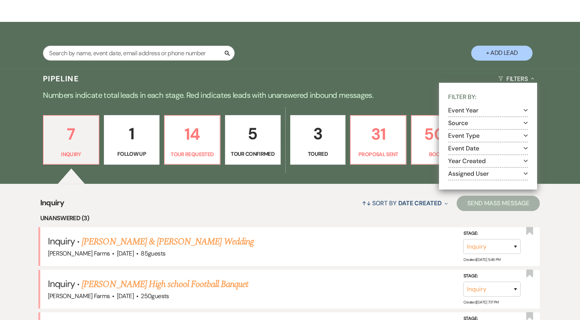
click at [488, 172] on button "Assigned User Expand" at bounding box center [488, 173] width 80 height 6
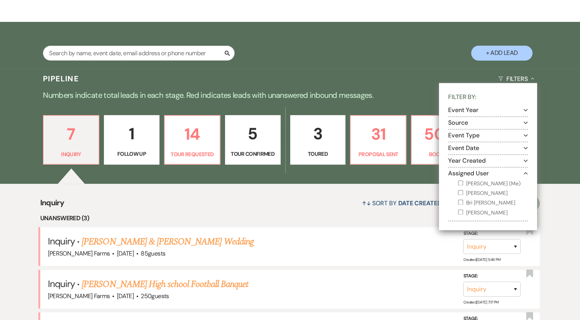
click at [473, 184] on label "[PERSON_NAME] (Me)" at bounding box center [493, 184] width 70 height 10
click at [463, 184] on input "[PERSON_NAME] (Me)" at bounding box center [460, 182] width 5 height 5
checkbox input "true"
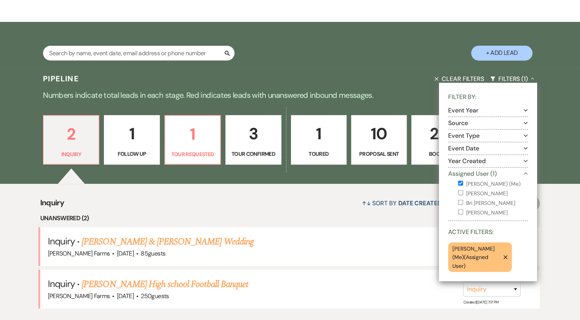
click at [410, 77] on div "Pipeline Clear Filters Filters (1) Collapse Filter By: Event Year Expand Source…" at bounding box center [290, 79] width 552 height 20
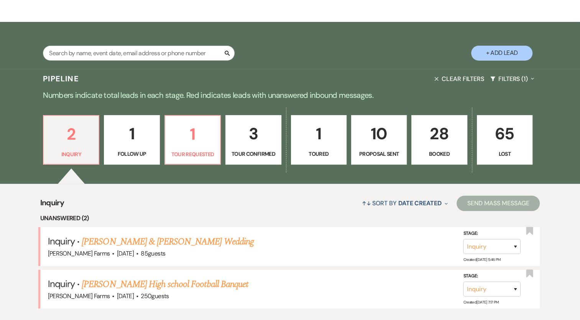
click at [372, 149] on link "10 Proposal Sent" at bounding box center [379, 140] width 56 height 50
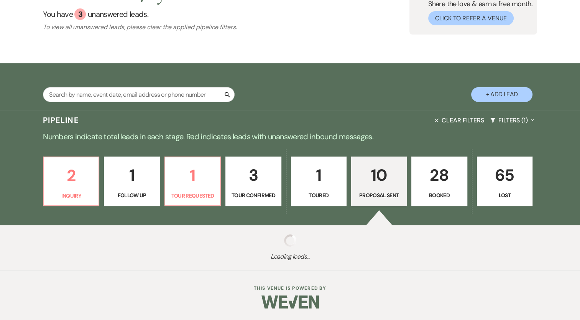
select select "6"
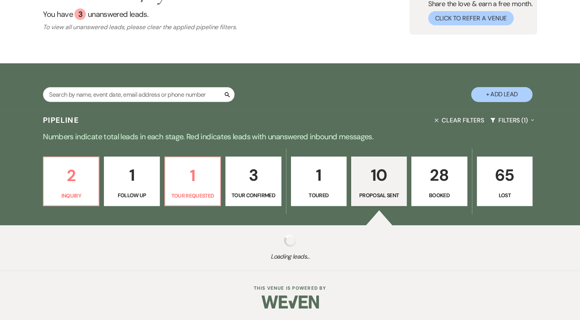
select select "6"
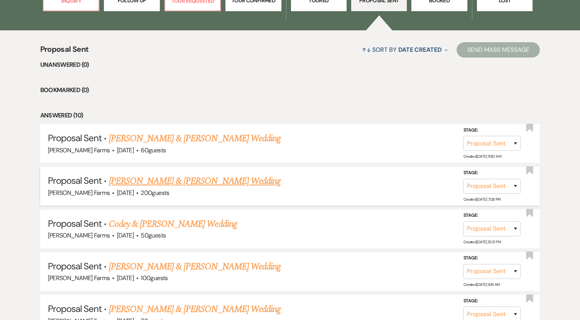
scroll to position [384, 0]
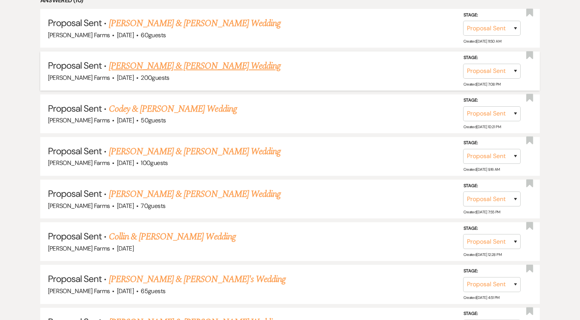
click at [228, 68] on link "[PERSON_NAME] & [PERSON_NAME] Wedding" at bounding box center [195, 66] width 172 height 14
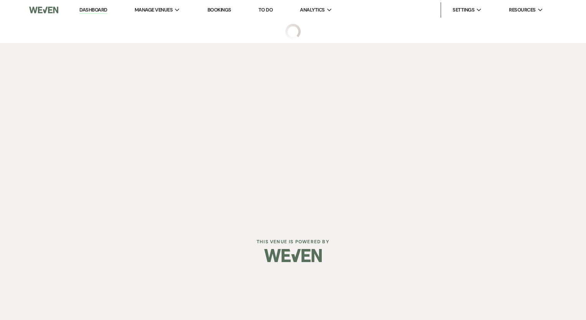
select select "6"
select select "5"
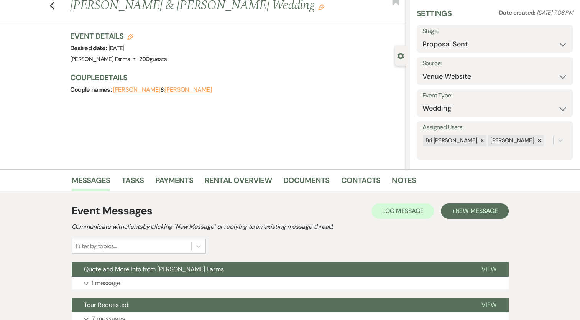
scroll to position [89, 0]
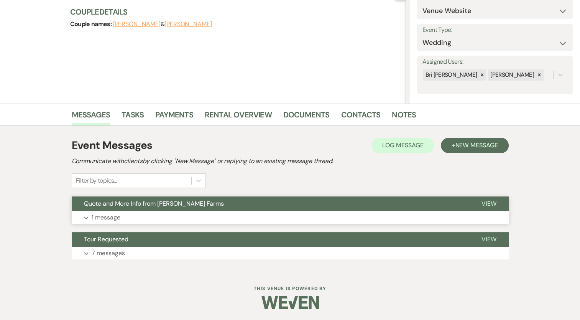
click at [107, 214] on p "1 message" at bounding box center [106, 217] width 29 height 10
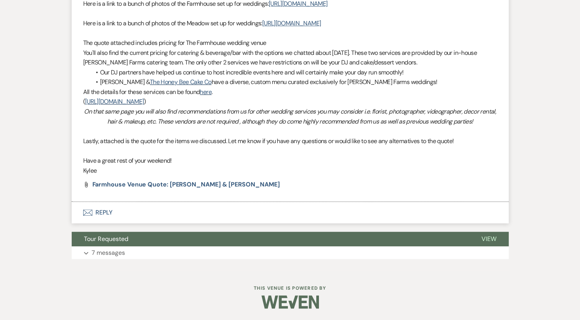
scroll to position [176, 0]
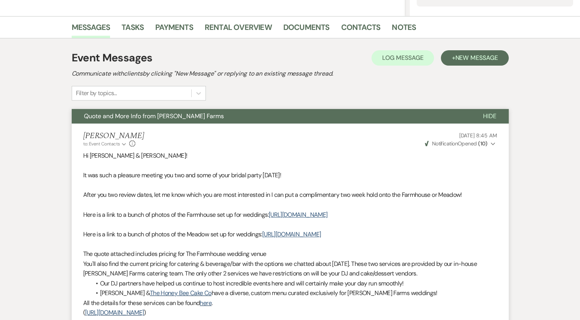
select select "6"
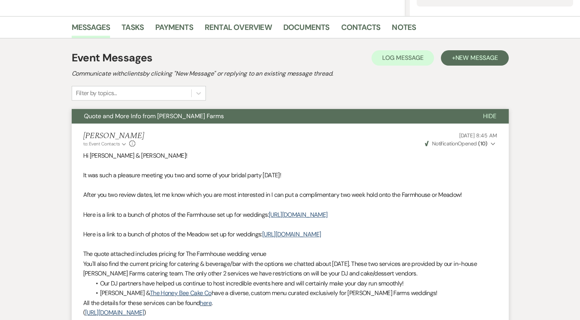
select select "6"
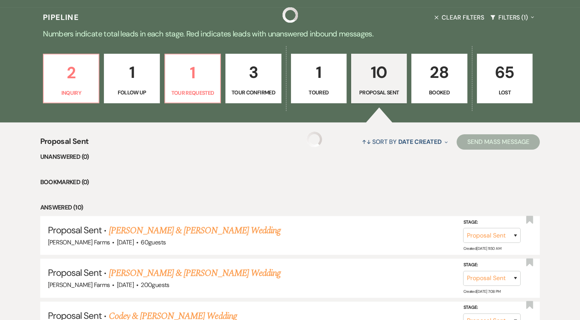
scroll to position [384, 0]
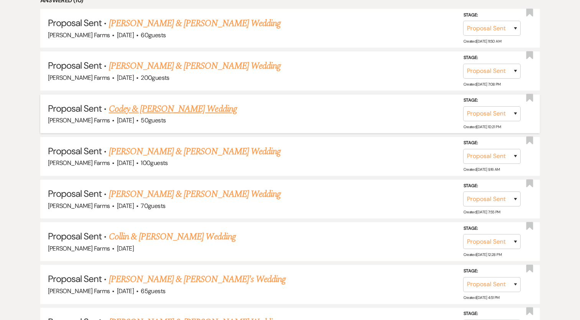
click at [189, 105] on link "Codey & [PERSON_NAME] Wedding" at bounding box center [173, 109] width 128 height 14
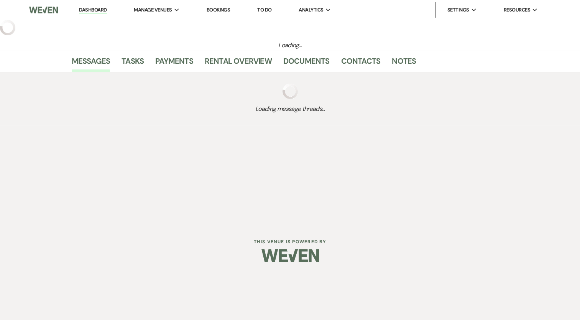
select select "6"
select select "5"
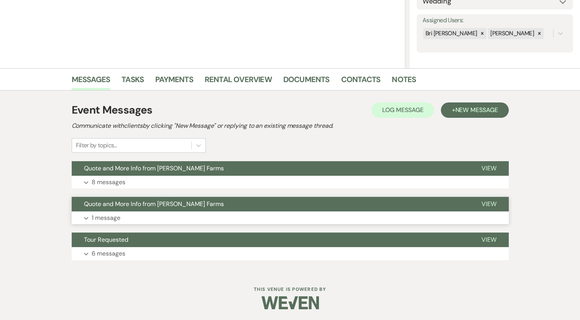
scroll to position [125, 0]
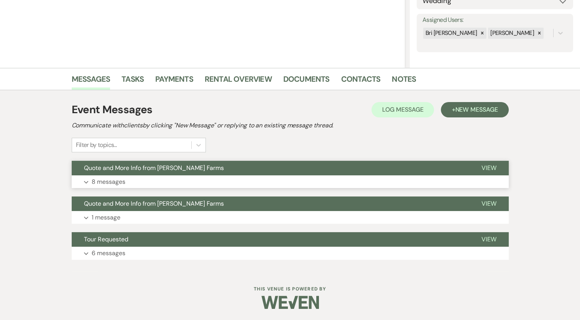
click at [110, 181] on p "8 messages" at bounding box center [109, 182] width 34 height 10
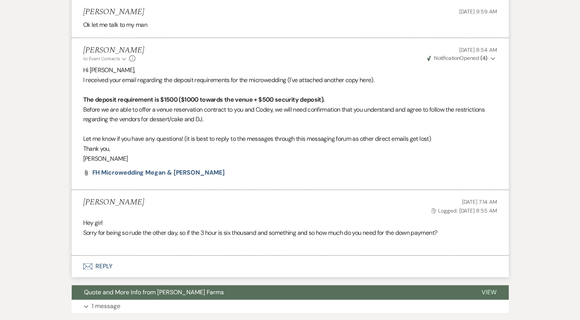
scroll to position [777, 0]
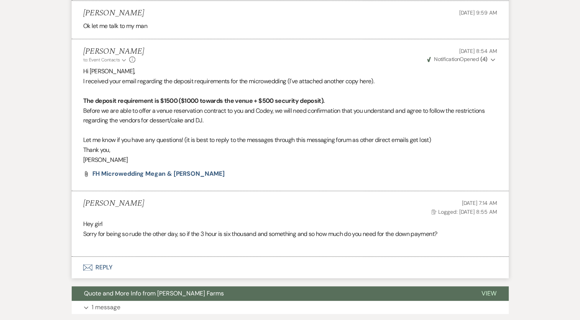
select select "6"
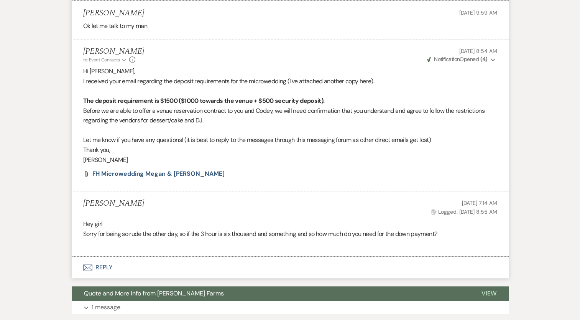
select select "6"
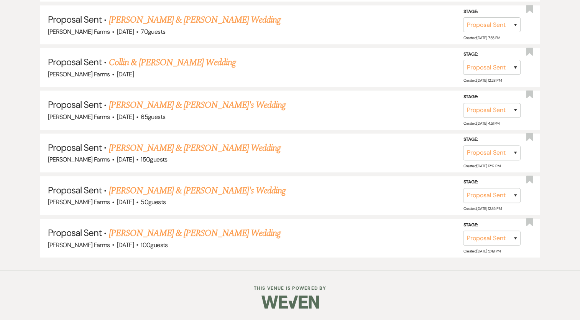
scroll to position [384, 0]
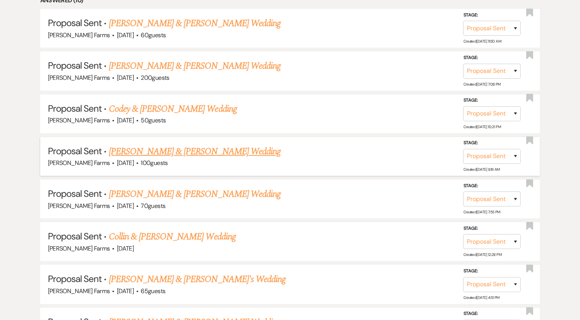
click at [191, 152] on link "[PERSON_NAME] & [PERSON_NAME] Wedding" at bounding box center [195, 152] width 172 height 14
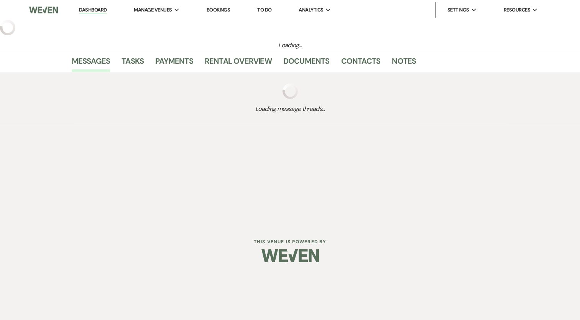
select select "6"
select select "5"
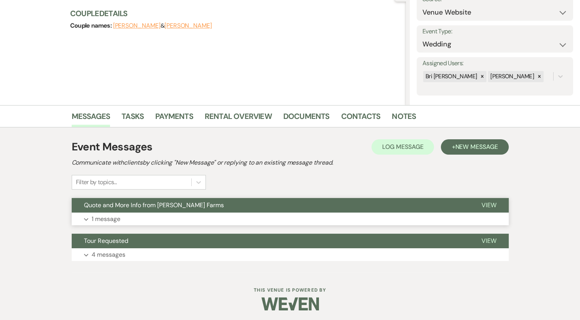
scroll to position [89, 0]
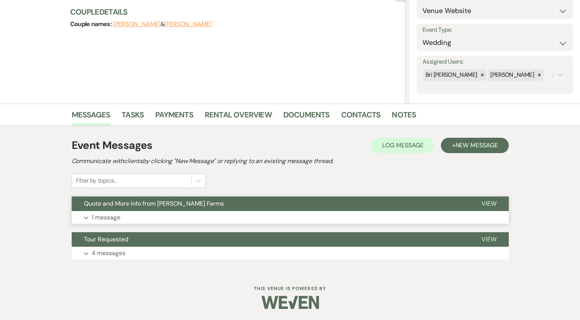
click at [117, 217] on p "1 message" at bounding box center [106, 217] width 29 height 10
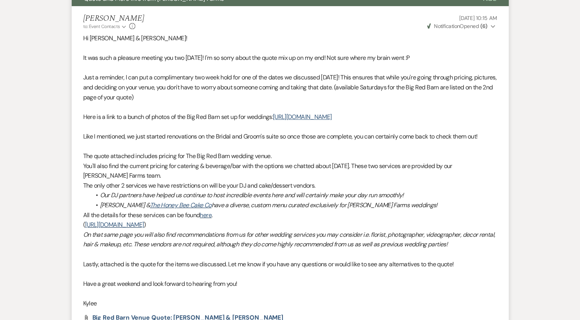
scroll to position [436, 0]
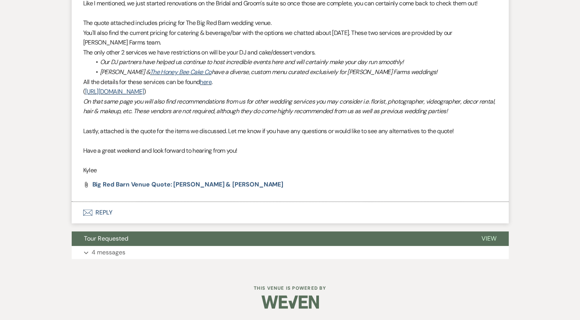
click at [96, 215] on button "Envelope Reply" at bounding box center [290, 212] width 437 height 21
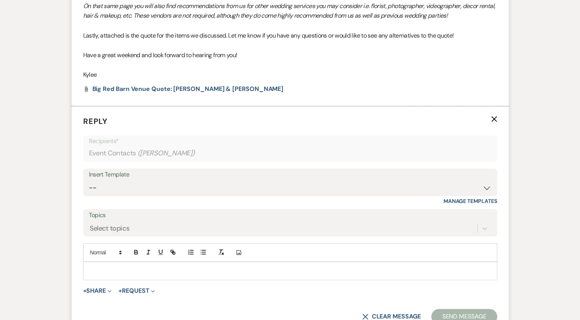
scroll to position [591, 0]
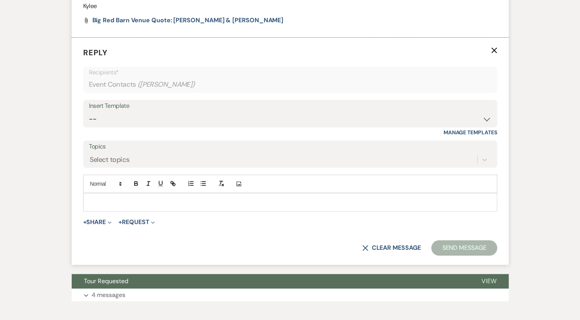
click at [116, 206] on p at bounding box center [290, 202] width 402 height 8
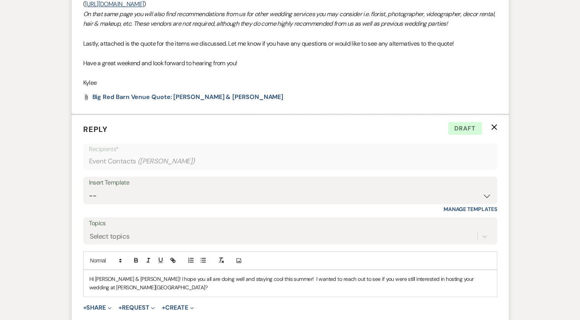
scroll to position [629, 0]
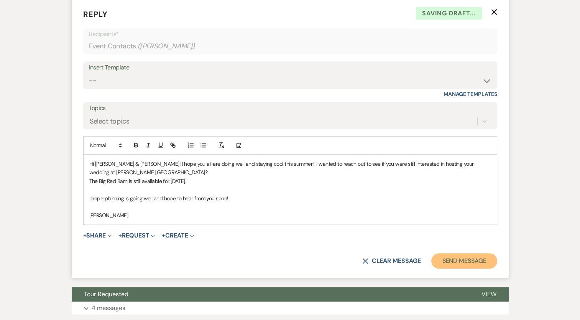
click at [454, 257] on button "Send Message" at bounding box center [465, 260] width 66 height 15
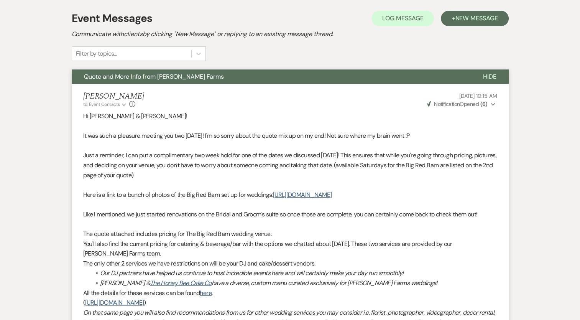
scroll to position [211, 0]
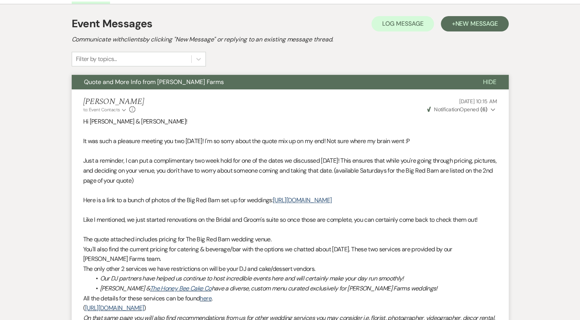
select select "6"
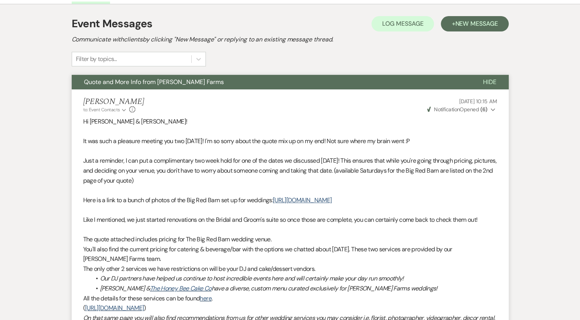
select select "6"
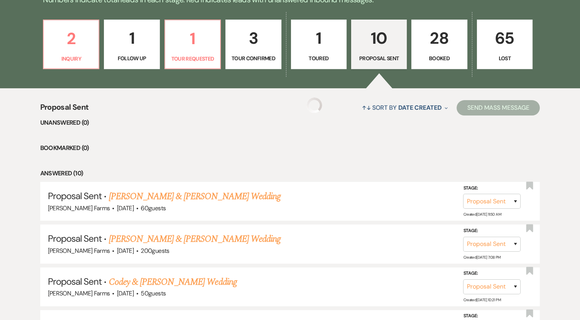
scroll to position [384, 0]
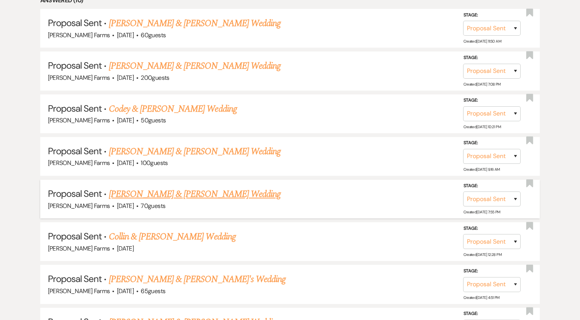
click at [207, 197] on link "[PERSON_NAME] & [PERSON_NAME] Wedding" at bounding box center [195, 194] width 172 height 14
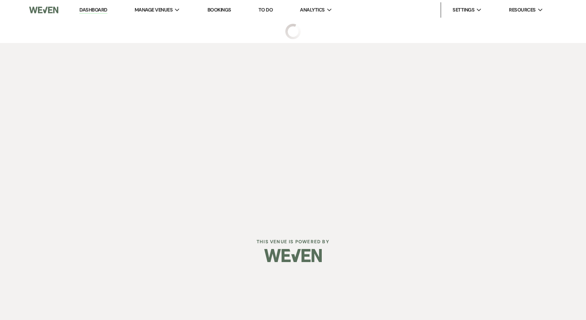
select select "6"
select select "23"
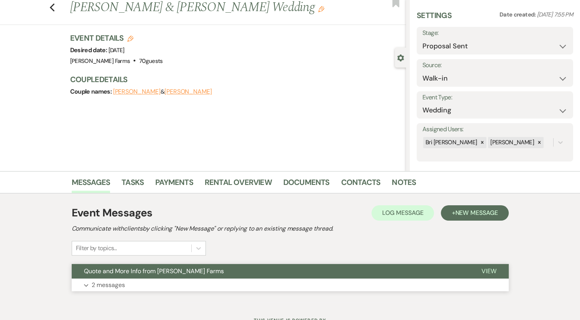
scroll to position [53, 0]
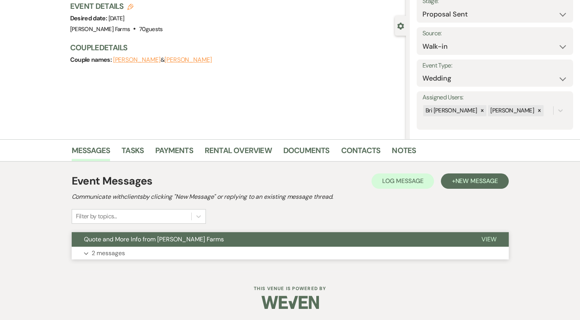
click at [103, 252] on p "2 messages" at bounding box center [108, 253] width 33 height 10
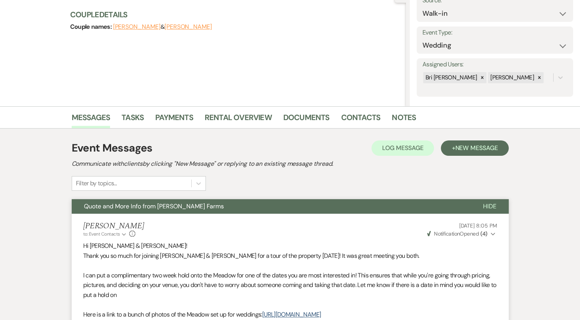
scroll to position [0, 0]
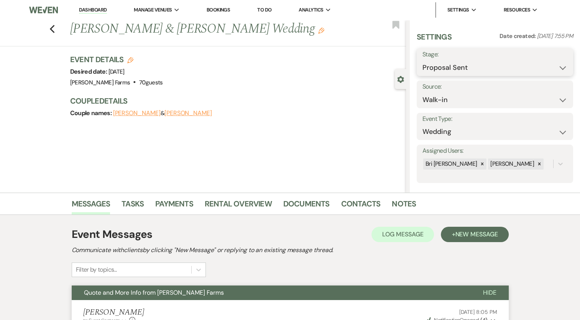
click at [486, 67] on select "Inquiry Follow Up Tour Requested Tour Confirmed Toured Proposal Sent Booked Lost" at bounding box center [495, 67] width 145 height 15
select select "8"
click at [423, 60] on select "Inquiry Follow Up Tour Requested Tour Confirmed Toured Proposal Sent Booked Lost" at bounding box center [495, 67] width 145 height 15
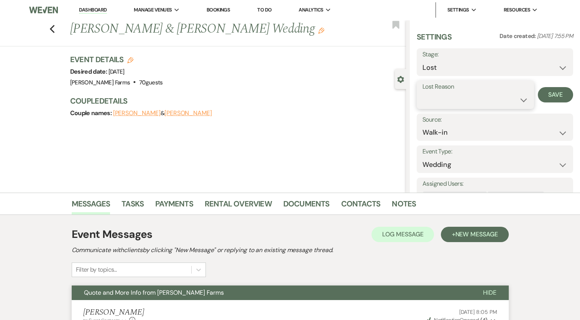
click at [511, 101] on select "Booked Elsewhere Budget Date Unavailable No Response Not a Good Match Capacity …" at bounding box center [476, 99] width 106 height 15
select select "1"
click at [423, 92] on select "Booked Elsewhere Budget Date Unavailable No Response Not a Good Match Capacity …" at bounding box center [476, 99] width 106 height 15
click at [551, 92] on button "Save" at bounding box center [559, 94] width 27 height 15
click at [55, 29] on icon "Previous" at bounding box center [52, 29] width 6 height 9
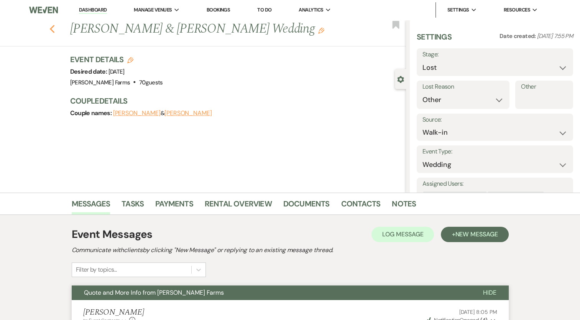
select select "6"
select select "8"
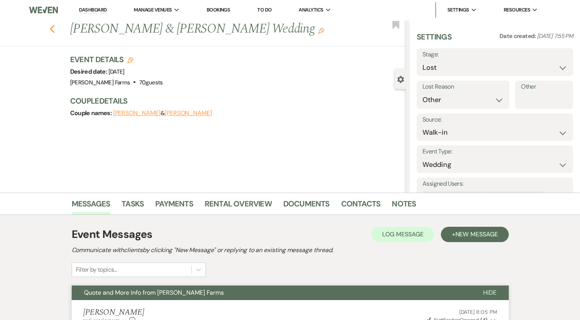
select select "1"
select select "6"
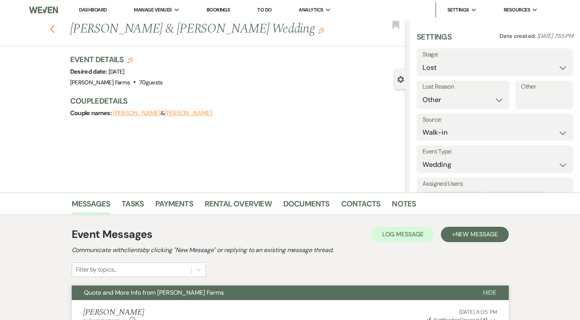
select select "6"
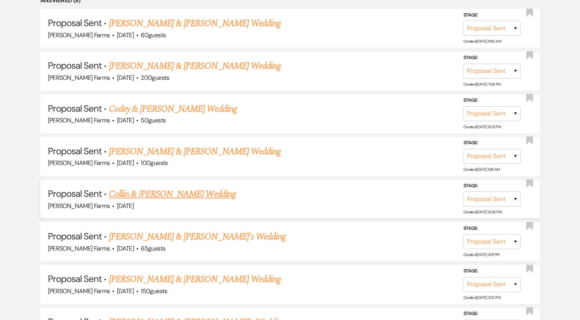
scroll to position [460, 0]
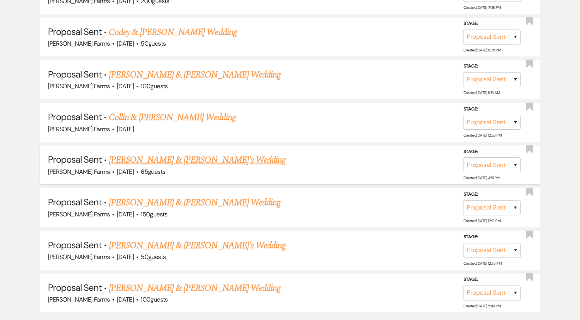
click at [155, 161] on link "[PERSON_NAME] & [PERSON_NAME]'s Wedding" at bounding box center [197, 160] width 177 height 14
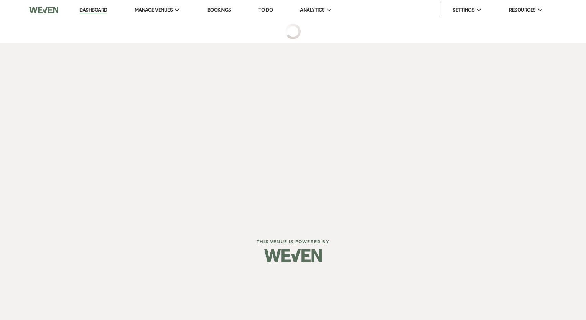
select select "6"
select select "5"
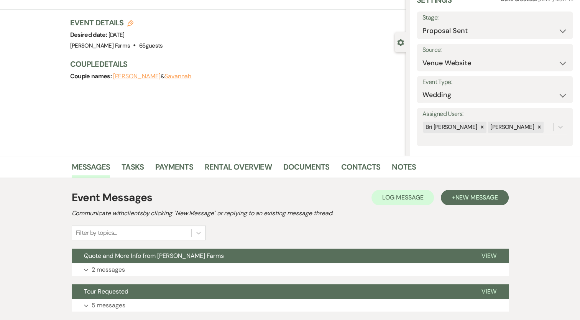
scroll to position [89, 0]
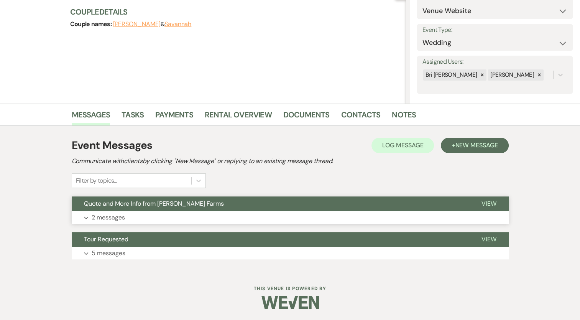
click at [122, 216] on p "2 messages" at bounding box center [108, 217] width 33 height 10
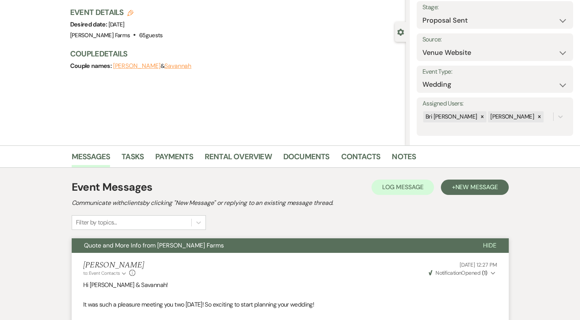
scroll to position [0, 0]
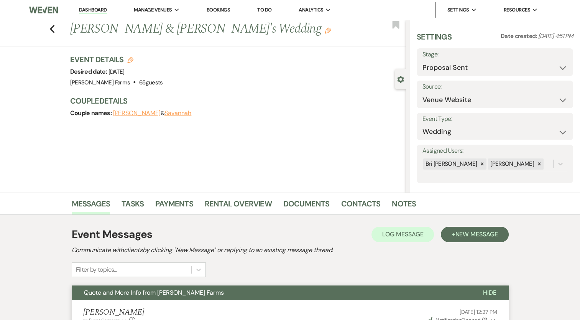
click at [542, 55] on label "Stage:" at bounding box center [495, 54] width 145 height 11
click at [558, 67] on select "Inquiry Follow Up Tour Requested Tour Confirmed Toured Proposal Sent Booked Lost" at bounding box center [495, 67] width 145 height 15
select select "8"
click at [423, 60] on select "Inquiry Follow Up Tour Requested Tour Confirmed Toured Proposal Sent Booked Lost" at bounding box center [495, 67] width 145 height 15
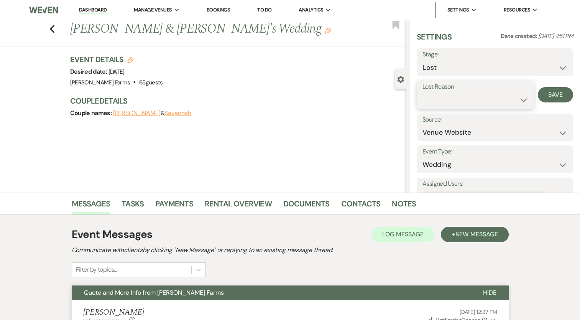
click at [510, 102] on select "Booked Elsewhere Budget Date Unavailable No Response Not a Good Match Capacity …" at bounding box center [476, 99] width 106 height 15
select select "1"
click at [423, 92] on select "Booked Elsewhere Budget Date Unavailable No Response Not a Good Match Capacity …" at bounding box center [476, 99] width 106 height 15
click at [555, 94] on button "Save" at bounding box center [559, 94] width 27 height 15
click at [55, 31] on icon "Previous" at bounding box center [52, 29] width 6 height 9
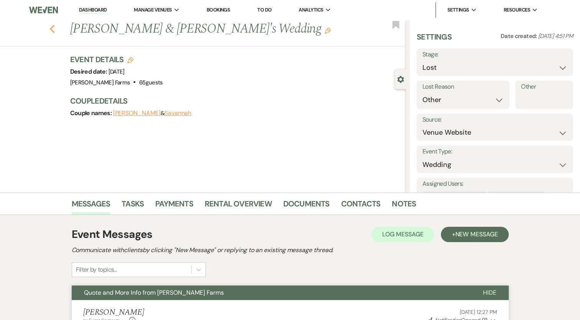
select select "6"
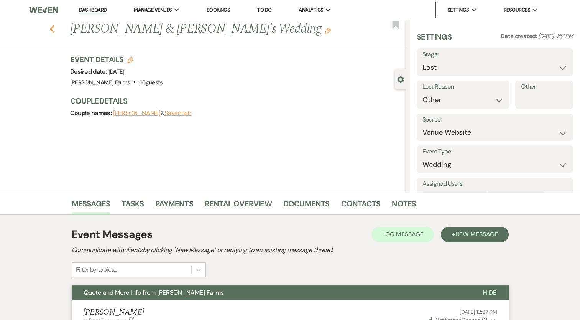
select select "8"
select select "1"
select select "6"
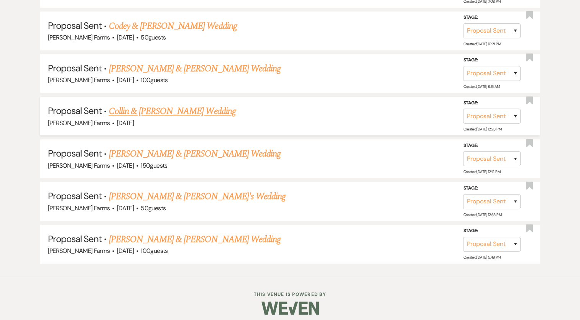
scroll to position [468, 0]
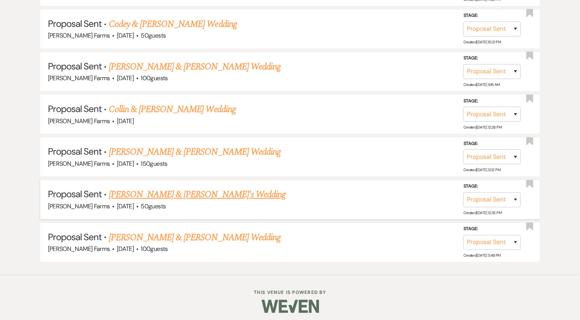
click at [176, 190] on link "[PERSON_NAME] & [PERSON_NAME]'s Wedding" at bounding box center [197, 195] width 177 height 14
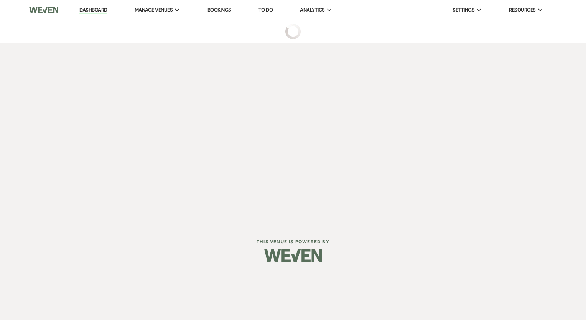
select select "6"
select select "5"
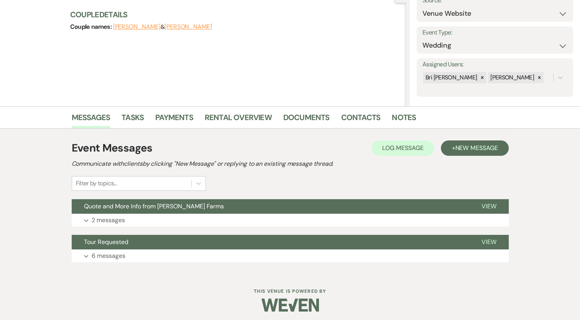
scroll to position [89, 0]
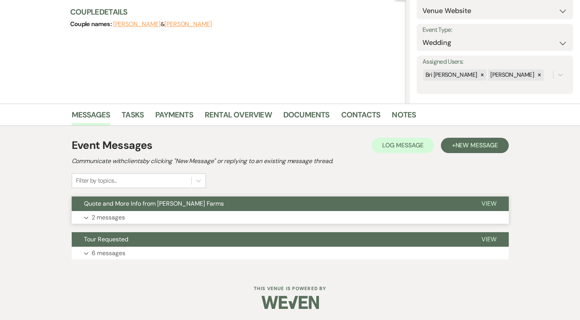
click at [109, 216] on p "2 messages" at bounding box center [108, 217] width 33 height 10
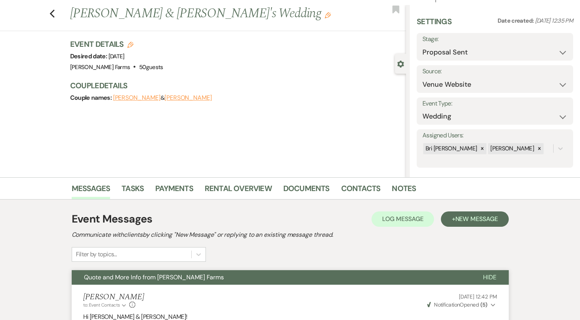
scroll to position [0, 0]
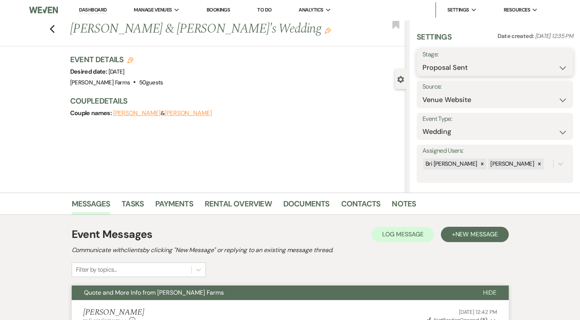
click at [545, 66] on select "Inquiry Follow Up Tour Requested Tour Confirmed Toured Proposal Sent Booked Lost" at bounding box center [495, 67] width 145 height 15
select select "8"
click at [423, 60] on select "Inquiry Follow Up Tour Requested Tour Confirmed Toured Proposal Sent Booked Lost" at bounding box center [495, 67] width 145 height 15
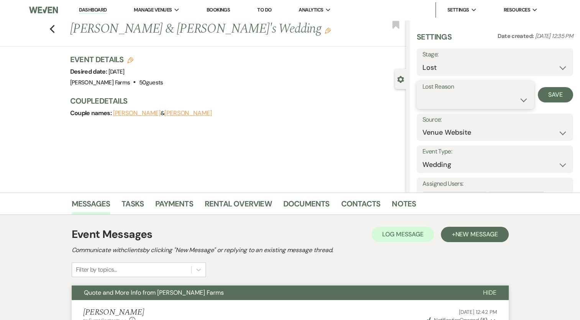
click at [521, 95] on select "Booked Elsewhere Budget Date Unavailable No Response Not a Good Match Capacity …" at bounding box center [476, 99] width 106 height 15
select select "1"
click at [423, 92] on select "Booked Elsewhere Budget Date Unavailable No Response Not a Good Match Capacity …" at bounding box center [476, 99] width 106 height 15
click at [559, 97] on button "Save" at bounding box center [559, 94] width 27 height 15
click at [53, 27] on icon "Previous" at bounding box center [52, 29] width 6 height 9
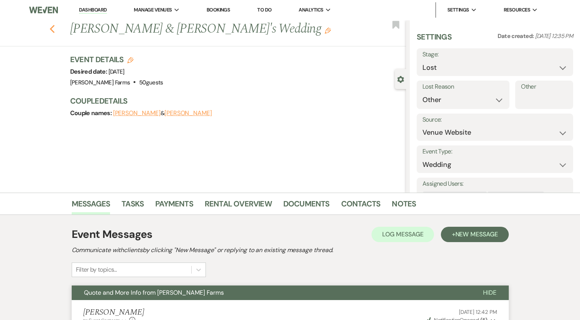
select select "6"
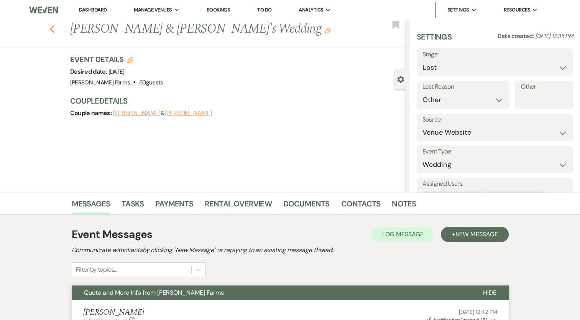
select select "6"
select select "8"
select select "1"
select select "6"
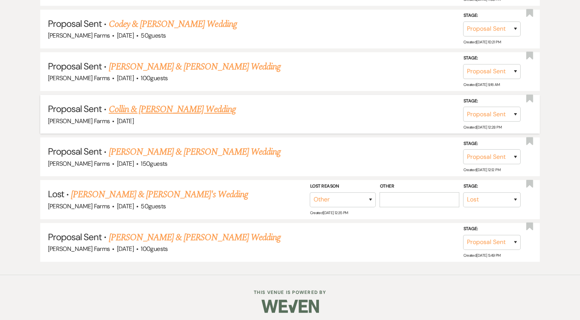
scroll to position [426, 0]
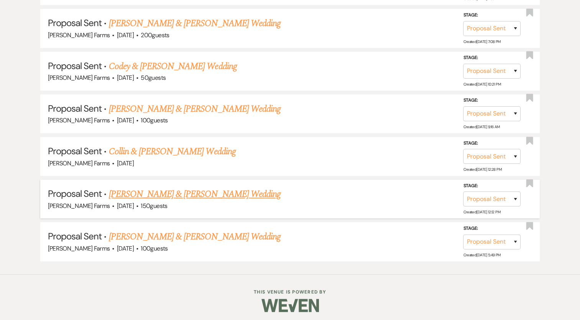
click at [199, 189] on link "[PERSON_NAME] & [PERSON_NAME] Wedding" at bounding box center [195, 194] width 172 height 14
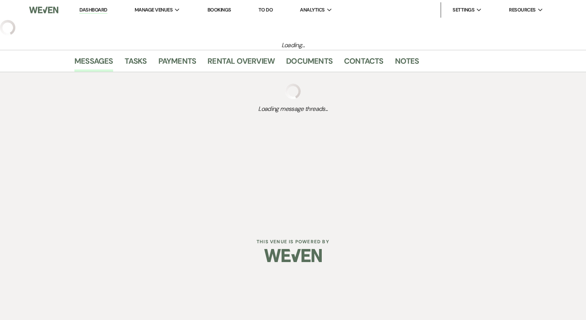
select select "6"
select select "5"
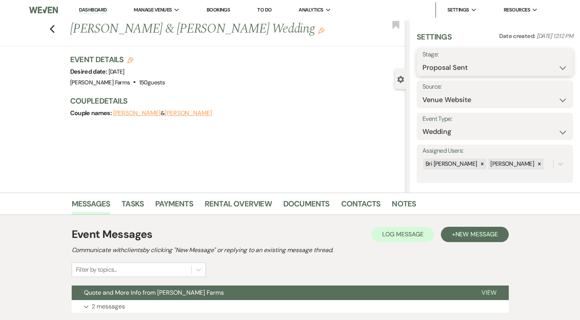
click at [548, 64] on select "Inquiry Follow Up Tour Requested Tour Confirmed Toured Proposal Sent Booked Lost" at bounding box center [495, 67] width 145 height 15
click at [556, 65] on select "Inquiry Follow Up Tour Requested Tour Confirmed Toured Proposal Sent Booked Lost" at bounding box center [495, 67] width 145 height 15
select select "8"
click at [423, 60] on select "Inquiry Follow Up Tour Requested Tour Confirmed Toured Proposal Sent Booked Lost" at bounding box center [495, 67] width 145 height 15
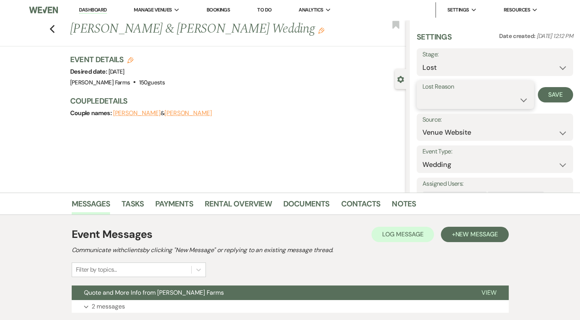
click at [522, 100] on select "Booked Elsewhere Budget Date Unavailable No Response Not a Good Match Capacity …" at bounding box center [476, 99] width 106 height 15
select select "1"
click at [423, 92] on select "Booked Elsewhere Budget Date Unavailable No Response Not a Good Match Capacity …" at bounding box center [476, 99] width 106 height 15
click at [562, 88] on button "Save" at bounding box center [559, 94] width 27 height 15
click at [54, 31] on icon "Previous" at bounding box center [52, 29] width 6 height 9
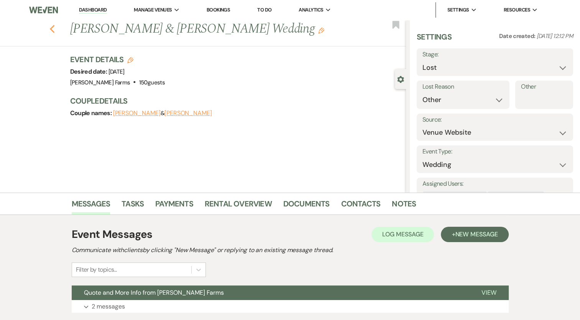
select select "6"
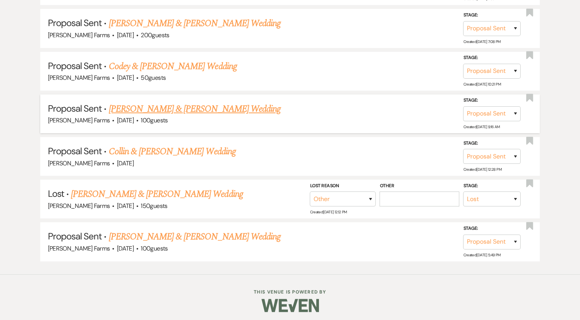
scroll to position [384, 0]
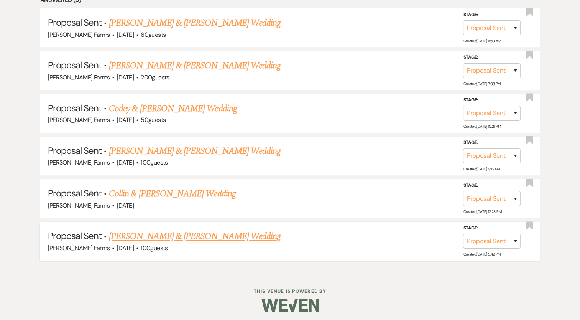
click at [203, 236] on link "[PERSON_NAME] & [PERSON_NAME] Wedding" at bounding box center [195, 236] width 172 height 14
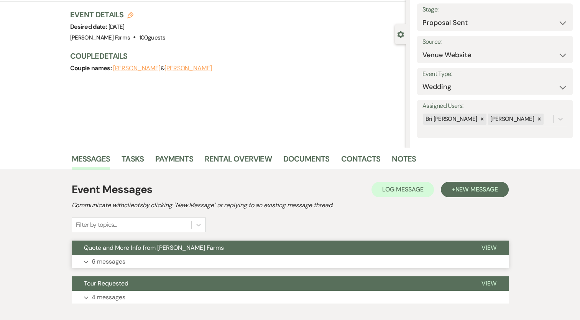
scroll to position [89, 0]
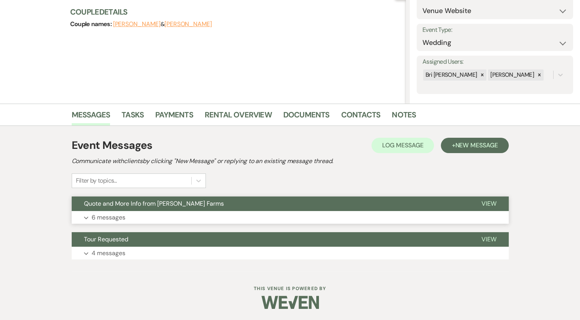
click at [97, 220] on p "6 messages" at bounding box center [109, 217] width 34 height 10
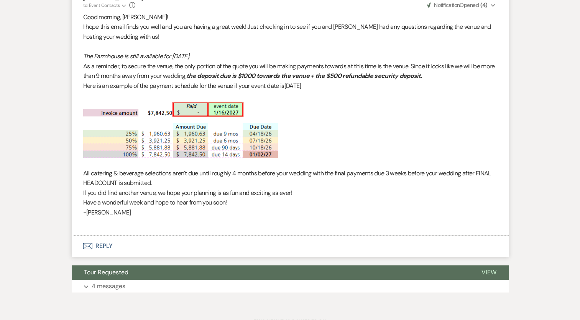
scroll to position [1010, 0]
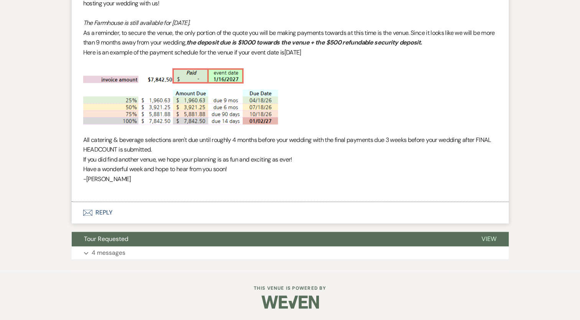
click at [101, 212] on button "Envelope Reply" at bounding box center [290, 212] width 437 height 21
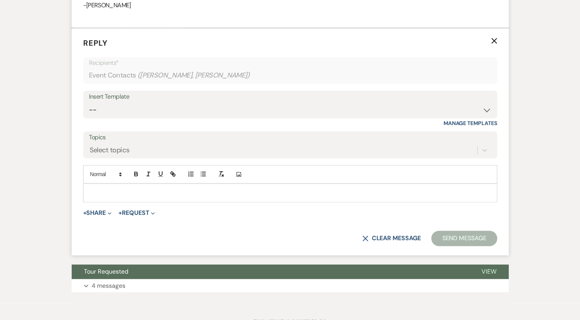
scroll to position [1165, 0]
click at [109, 201] on div at bounding box center [290, 192] width 413 height 18
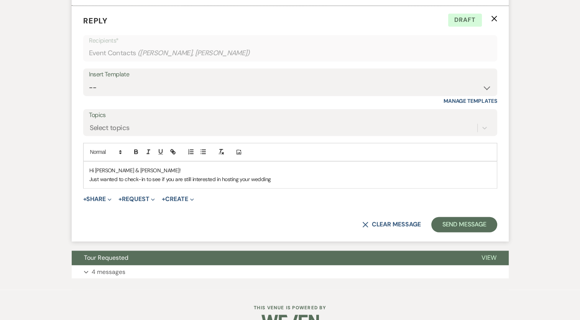
scroll to position [1224, 0]
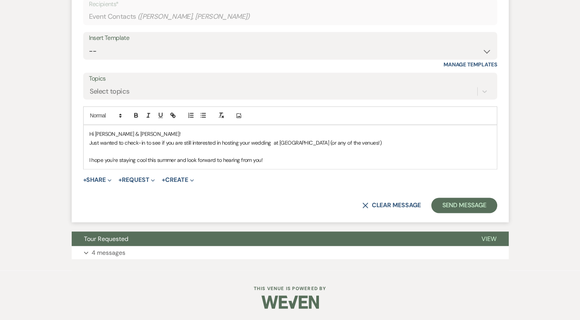
click at [274, 164] on p "I hope you're staying cool this summer and look forward to hearing from you!" at bounding box center [290, 160] width 402 height 8
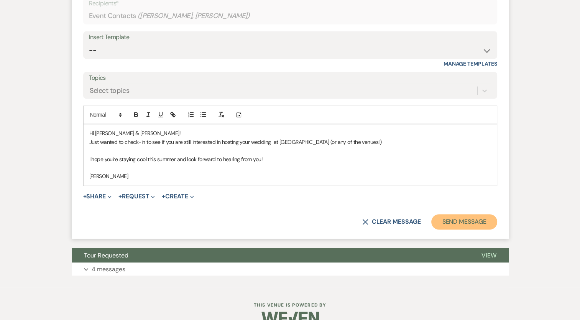
click at [464, 229] on button "Send Message" at bounding box center [465, 221] width 66 height 15
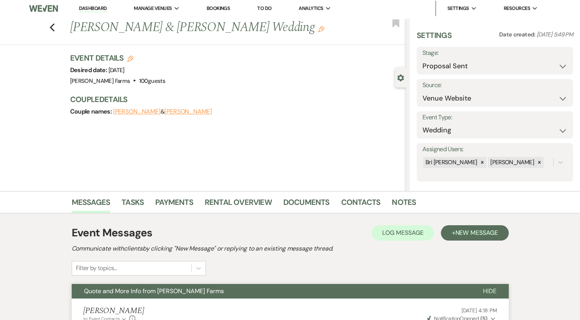
scroll to position [0, 0]
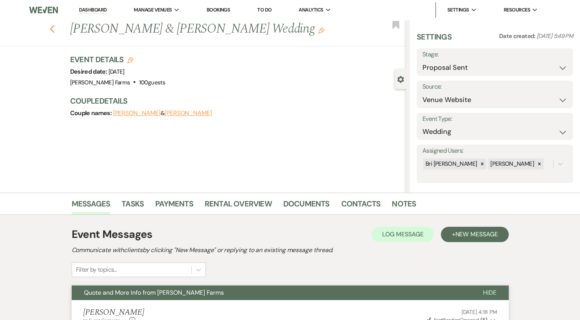
click at [55, 24] on button "Previous" at bounding box center [52, 28] width 6 height 11
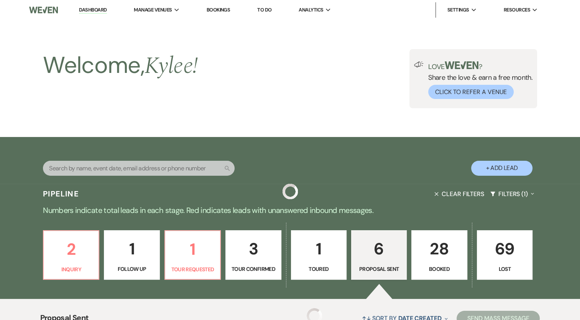
scroll to position [384, 0]
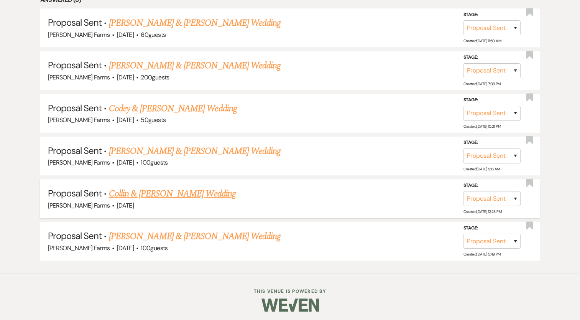
click at [197, 193] on link "Collin & [PERSON_NAME] Wedding" at bounding box center [172, 194] width 127 height 14
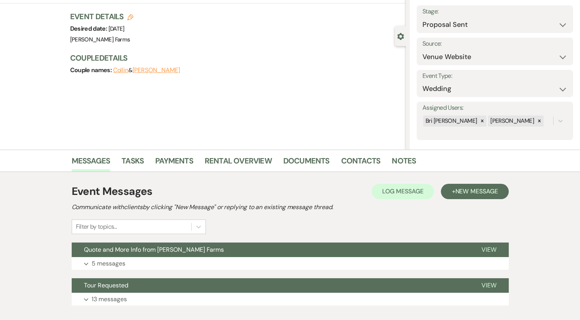
scroll to position [89, 0]
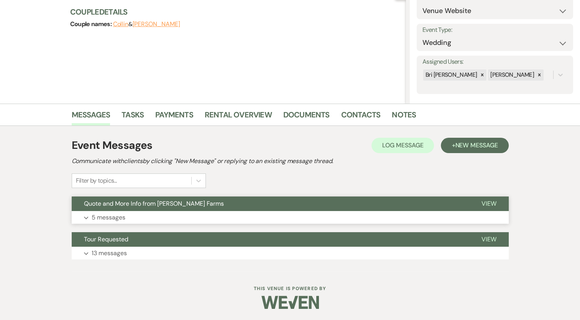
click at [99, 212] on p "5 messages" at bounding box center [109, 217] width 34 height 10
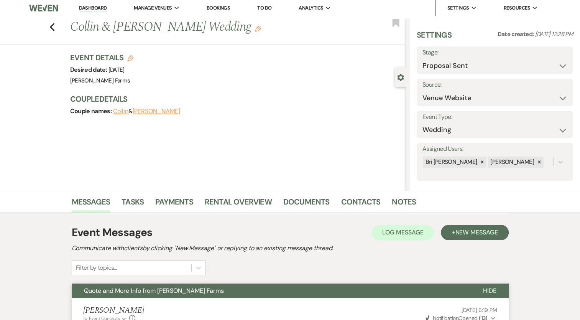
scroll to position [0, 0]
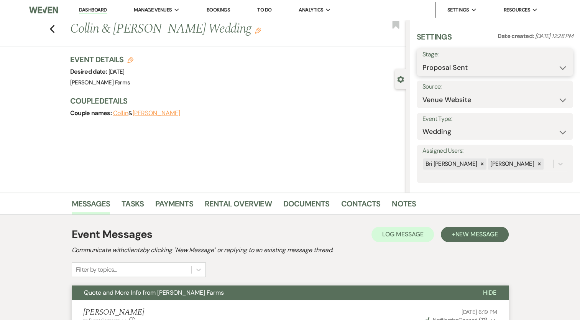
click at [516, 73] on select "Inquiry Follow Up Tour Requested Tour Confirmed Toured Proposal Sent Booked Lost" at bounding box center [495, 67] width 145 height 15
click at [423, 60] on select "Inquiry Follow Up Tour Requested Tour Confirmed Toured Proposal Sent Booked Lost" at bounding box center [495, 67] width 145 height 15
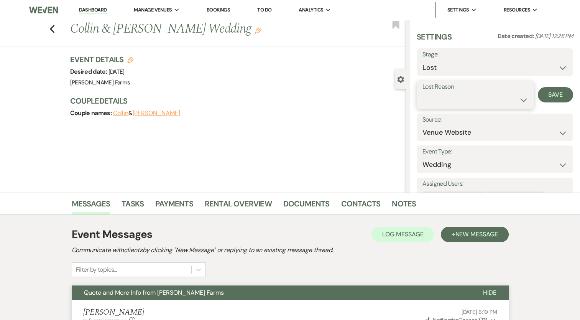
click at [475, 100] on select "Booked Elsewhere Budget Date Unavailable No Response Not a Good Match Capacity …" at bounding box center [476, 99] width 106 height 15
click at [423, 92] on select "Booked Elsewhere Budget Date Unavailable No Response Not a Good Match Capacity …" at bounding box center [476, 99] width 106 height 15
click at [552, 90] on button "Save" at bounding box center [555, 94] width 35 height 15
click at [54, 28] on icon "Previous" at bounding box center [52, 29] width 6 height 9
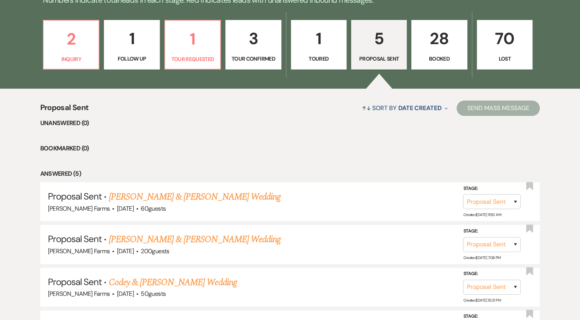
scroll to position [112, 0]
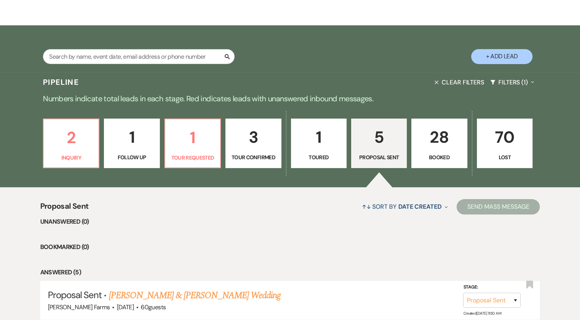
click at [321, 156] on p "Toured" at bounding box center [319, 157] width 46 height 8
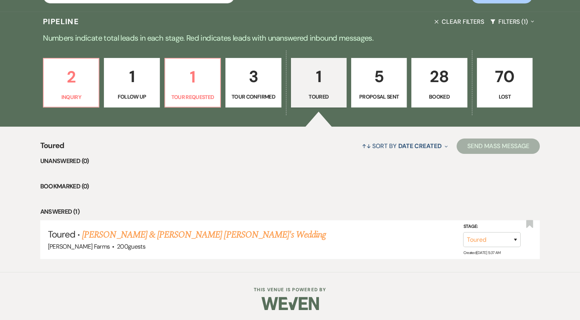
scroll to position [173, 0]
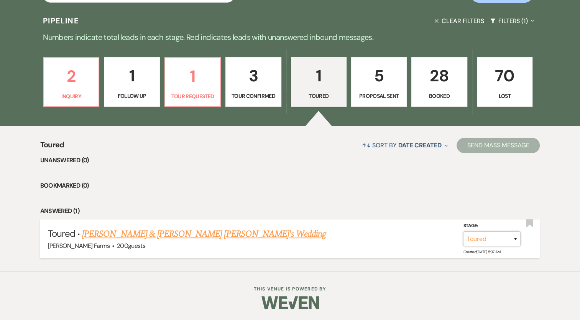
click at [496, 245] on select "Inquiry Follow Up Tour Requested Tour Confirmed Toured Proposal Sent Booked Lost" at bounding box center [492, 238] width 58 height 15
click at [463, 231] on select "Inquiry Follow Up Tour Requested Tour Confirmed Toured Proposal Sent Booked Lost" at bounding box center [492, 238] width 58 height 15
click at [506, 241] on button "Save" at bounding box center [505, 238] width 38 height 15
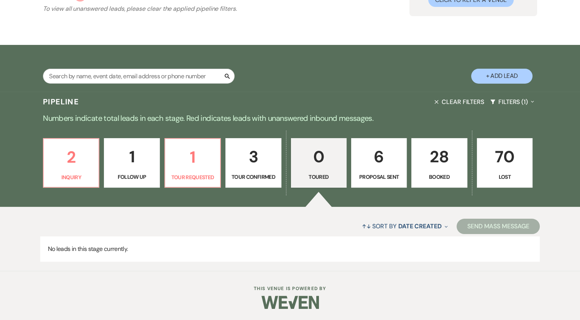
click at [402, 150] on p "6" at bounding box center [379, 157] width 46 height 26
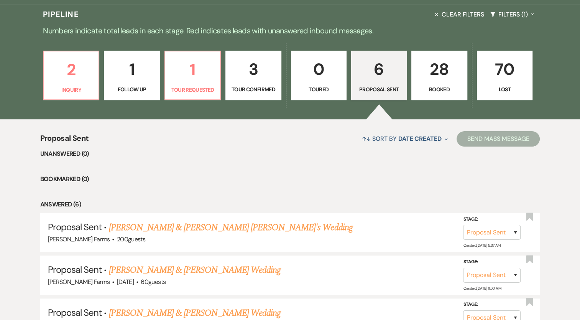
scroll to position [284, 0]
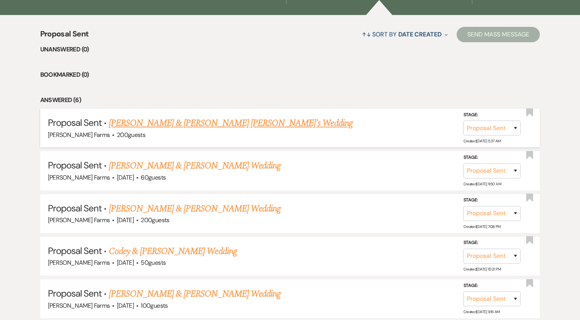
click at [172, 126] on link "[PERSON_NAME] & [PERSON_NAME] [PERSON_NAME]'s Wedding" at bounding box center [231, 123] width 244 height 14
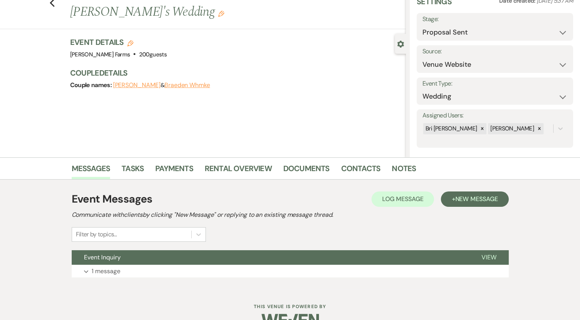
scroll to position [53, 0]
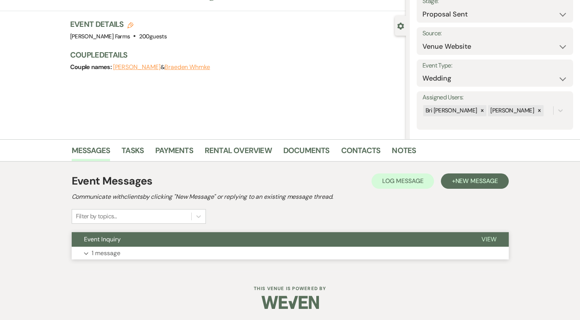
click at [104, 249] on p "1 message" at bounding box center [106, 253] width 29 height 10
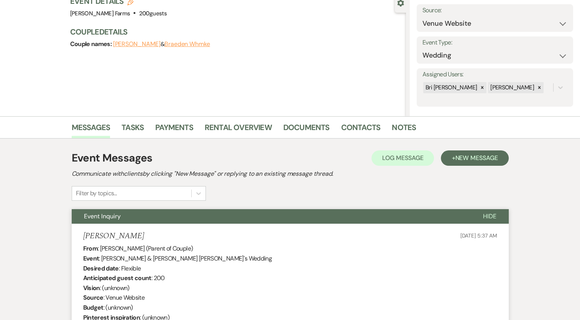
scroll to position [77, 0]
